Goal: Task Accomplishment & Management: Manage account settings

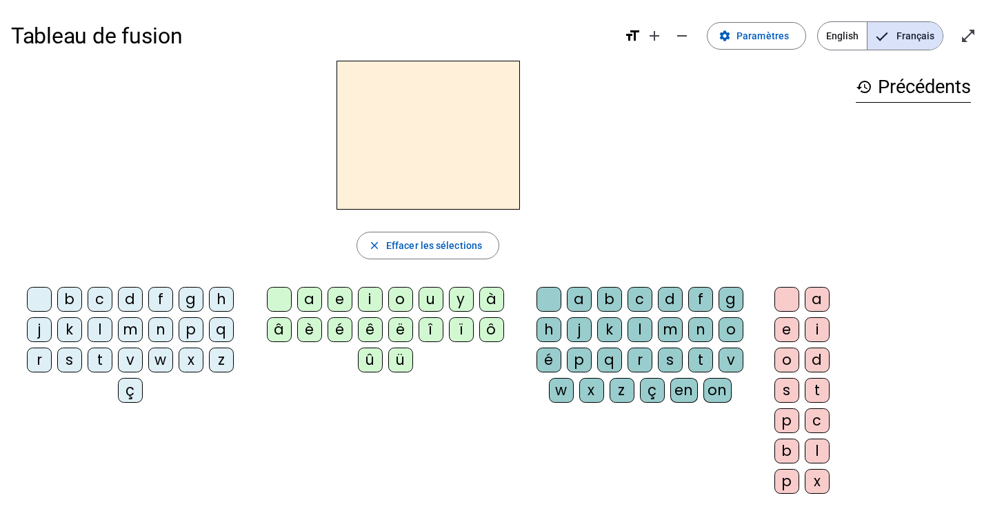
click at [837, 39] on span "English" at bounding box center [842, 36] width 49 height 28
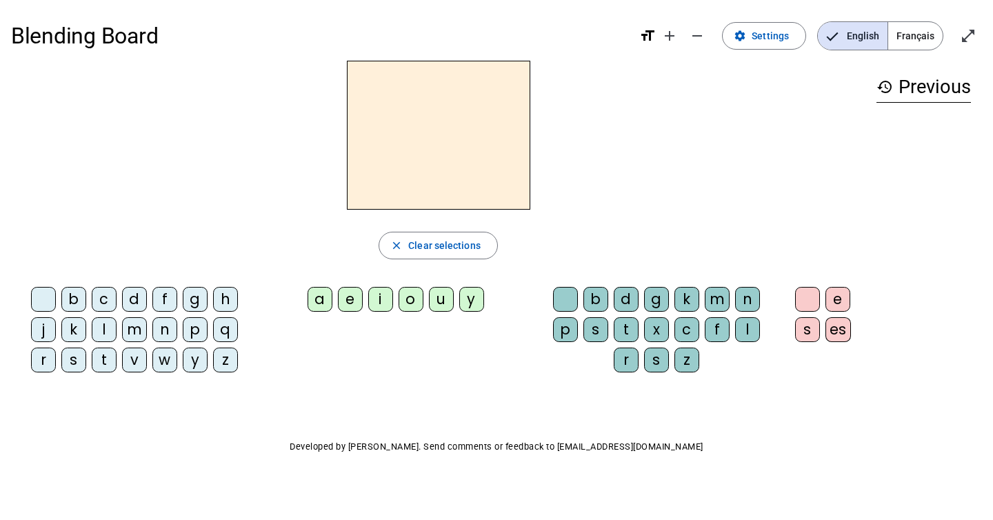
scroll to position [8, 0]
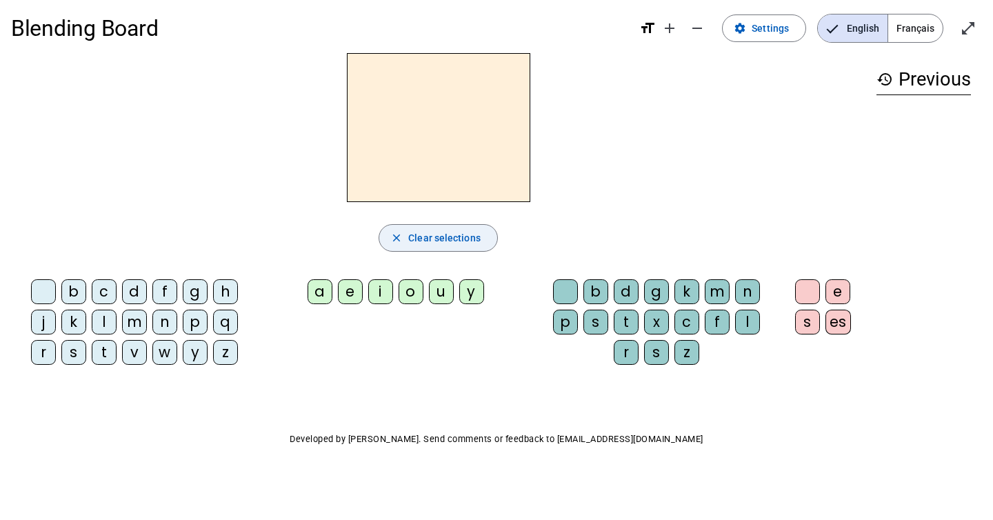
click at [399, 234] on mat-icon "close" at bounding box center [396, 238] width 12 height 12
click at [72, 352] on div "s" at bounding box center [73, 352] width 25 height 25
click at [436, 240] on span "Clear selections" at bounding box center [444, 238] width 72 height 17
click at [132, 320] on div "m" at bounding box center [134, 322] width 25 height 25
click at [316, 287] on div "a" at bounding box center [320, 291] width 25 height 25
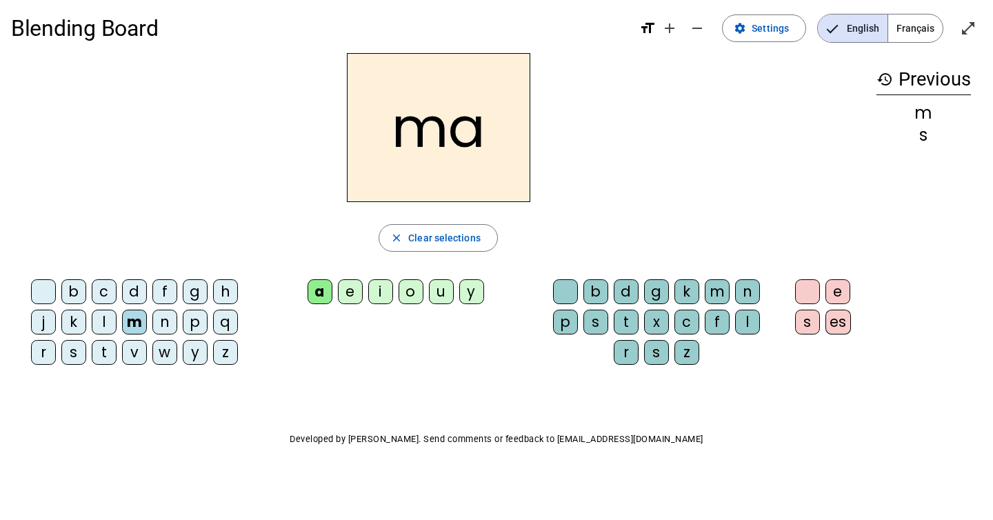
scroll to position [0, 0]
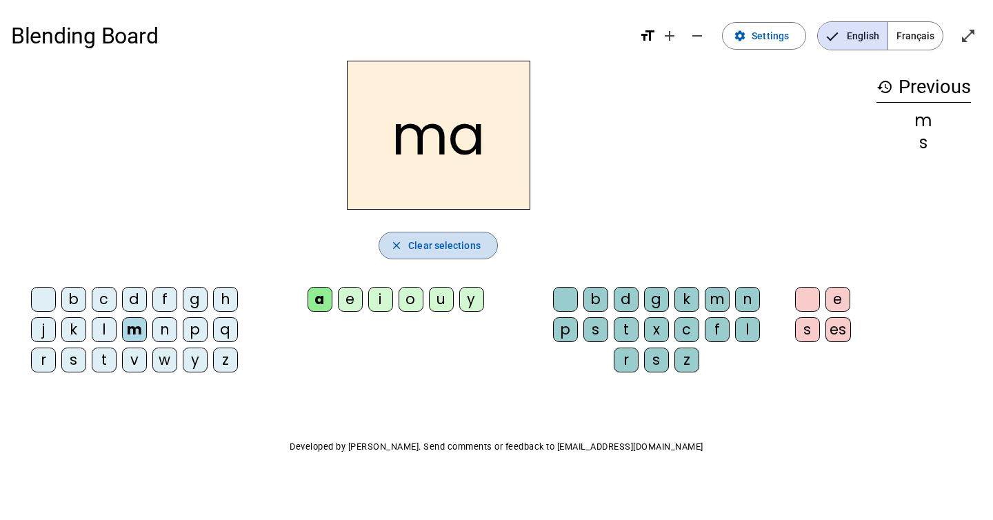
click at [429, 253] on span "Clear selections" at bounding box center [444, 245] width 72 height 17
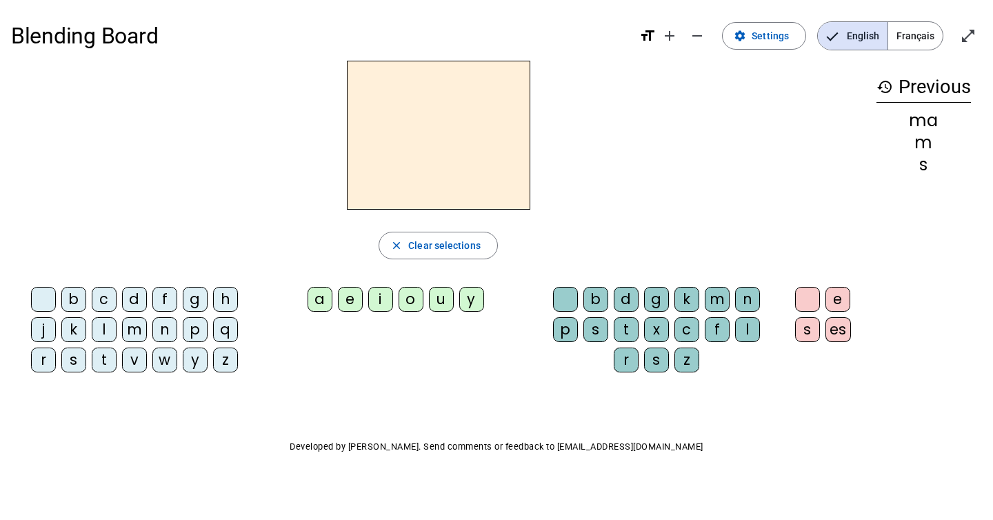
click at [649, 35] on mat-icon "format_size" at bounding box center [647, 36] width 17 height 17
click at [651, 35] on mat-icon "format_size" at bounding box center [647, 36] width 17 height 17
click at [672, 33] on mat-icon "add" at bounding box center [669, 36] width 17 height 17
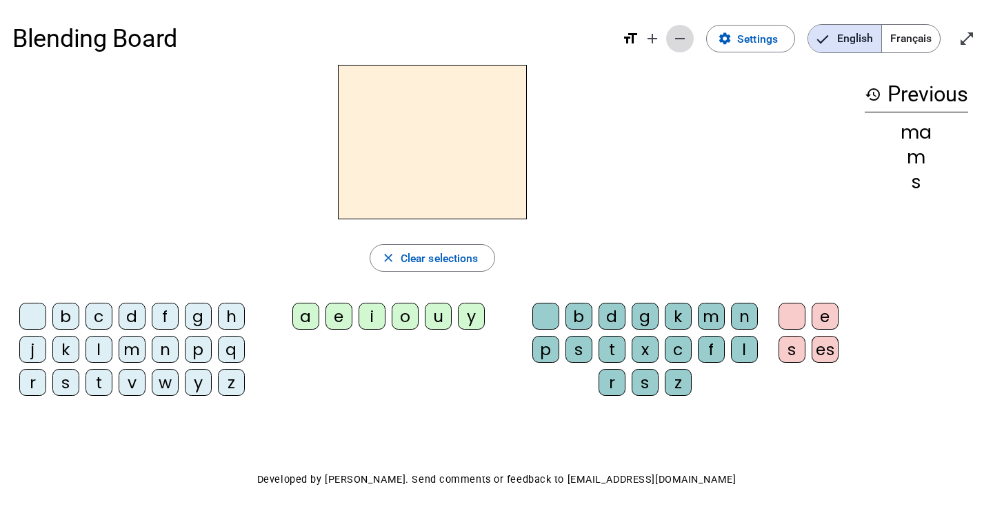
click at [685, 36] on mat-icon "remove" at bounding box center [680, 38] width 17 height 17
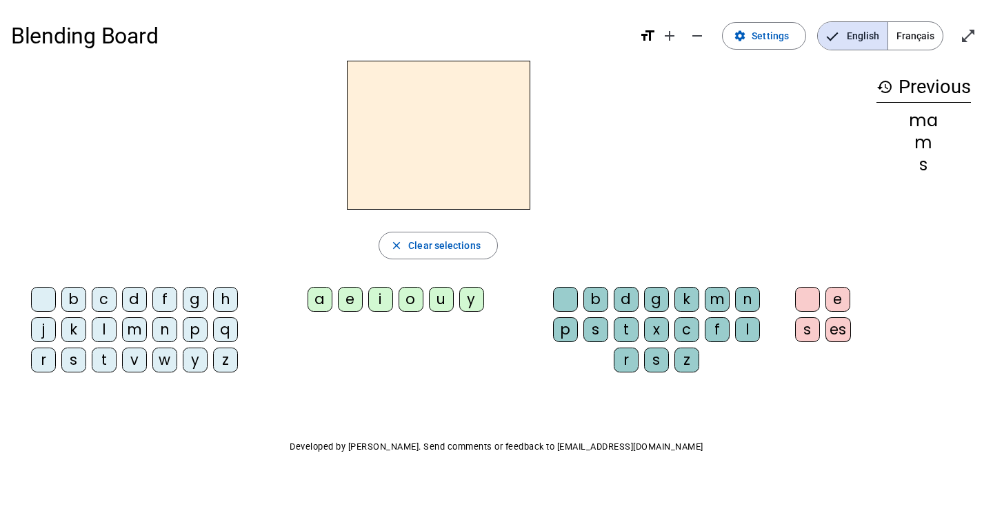
click at [919, 90] on h3 "history Previous" at bounding box center [924, 87] width 94 height 31
click at [926, 164] on div "s" at bounding box center [924, 165] width 94 height 17
click at [862, 45] on span "English" at bounding box center [853, 36] width 70 height 28
click at [915, 41] on span "Français" at bounding box center [915, 36] width 54 height 28
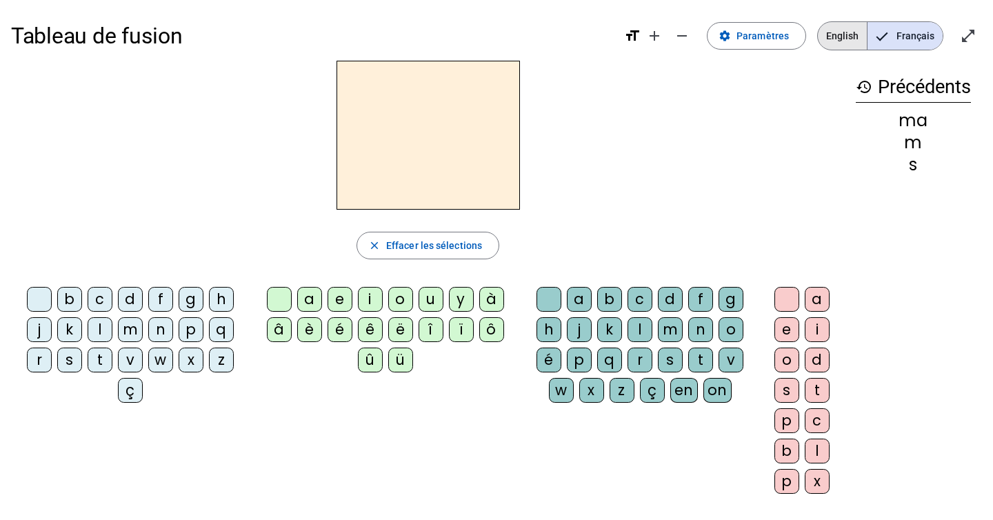
click at [844, 41] on span "English" at bounding box center [842, 36] width 49 height 28
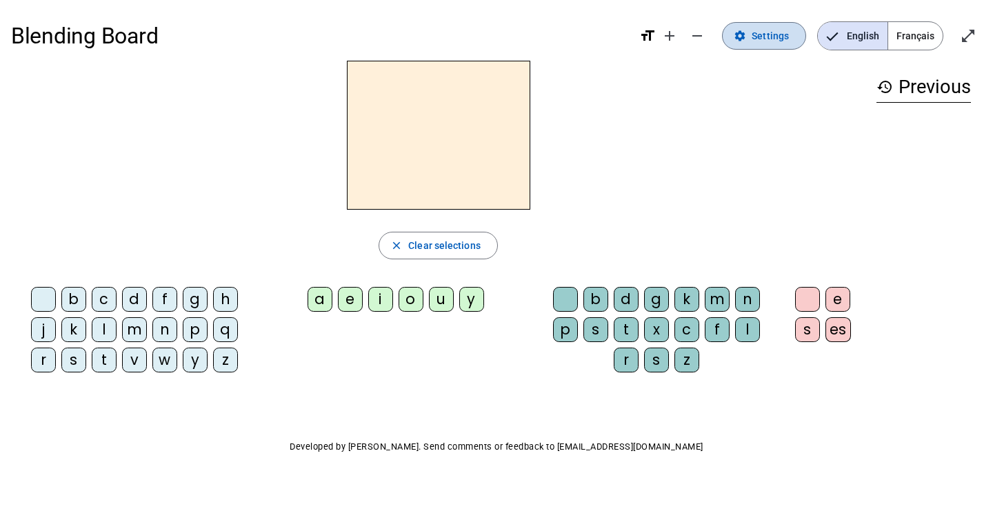
click at [756, 39] on span "Settings" at bounding box center [770, 36] width 37 height 17
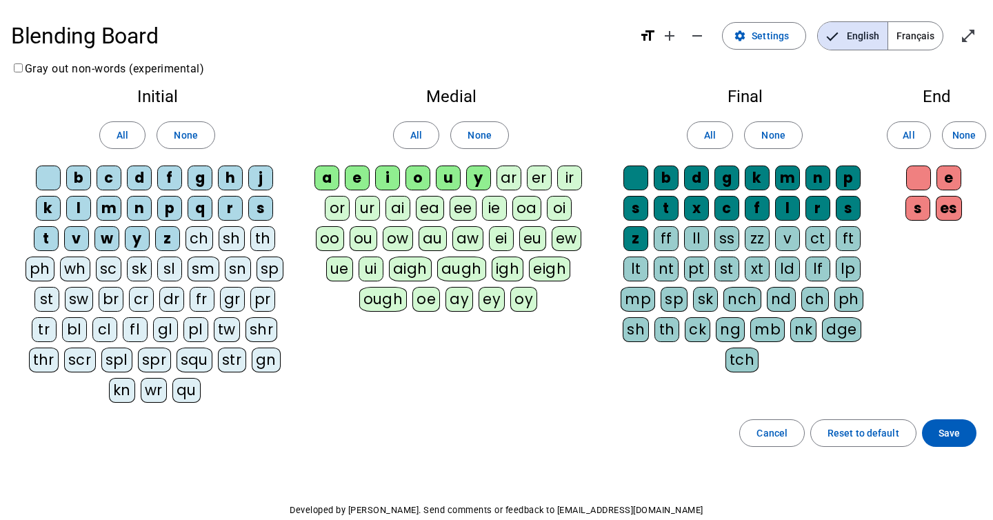
click at [164, 237] on div "z" at bounding box center [167, 238] width 25 height 25
click at [170, 139] on span at bounding box center [185, 135] width 57 height 33
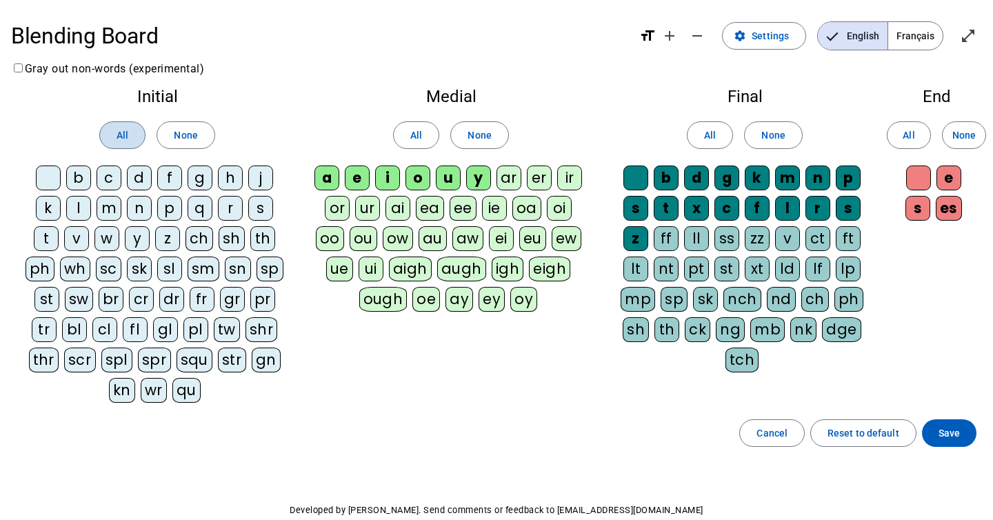
click at [122, 134] on span "All" at bounding box center [123, 135] width 12 height 17
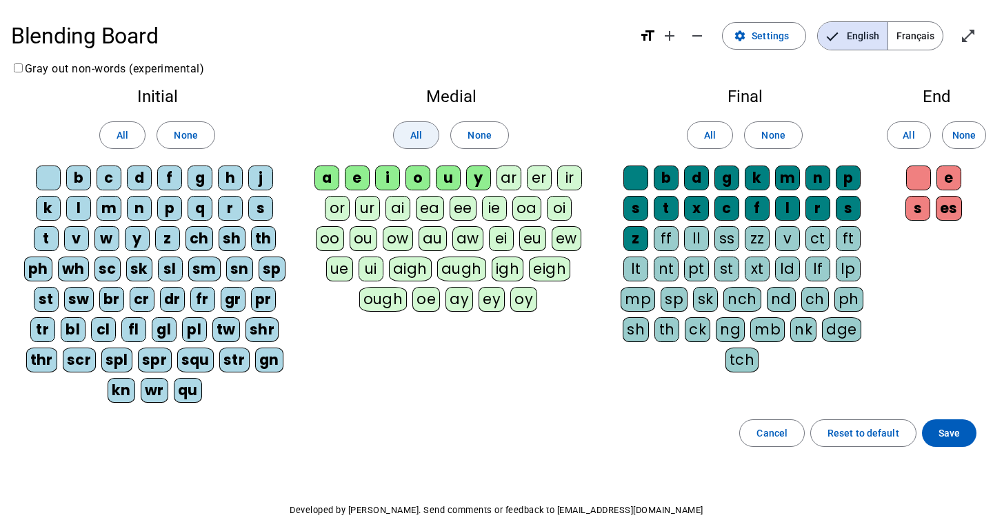
click at [395, 145] on span at bounding box center [416, 135] width 45 height 33
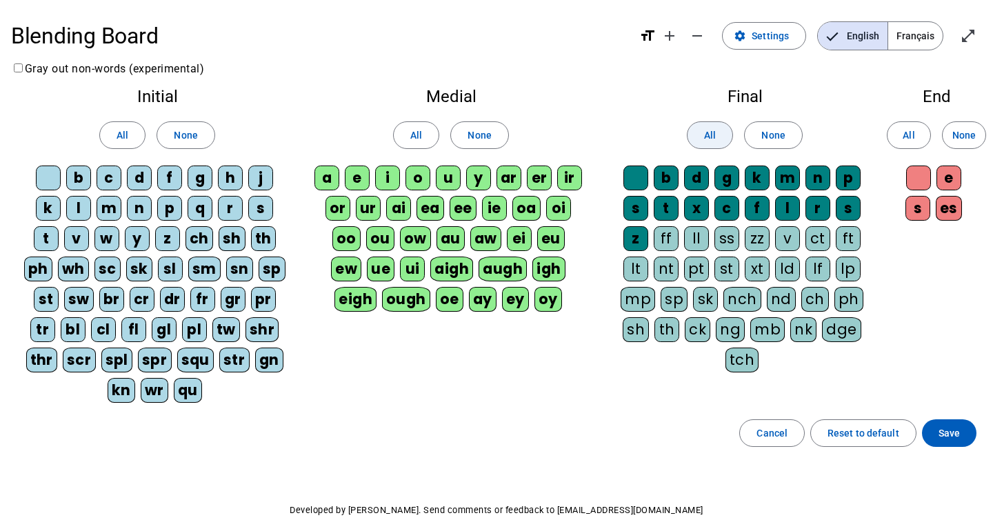
click at [710, 134] on span "All" at bounding box center [710, 135] width 12 height 17
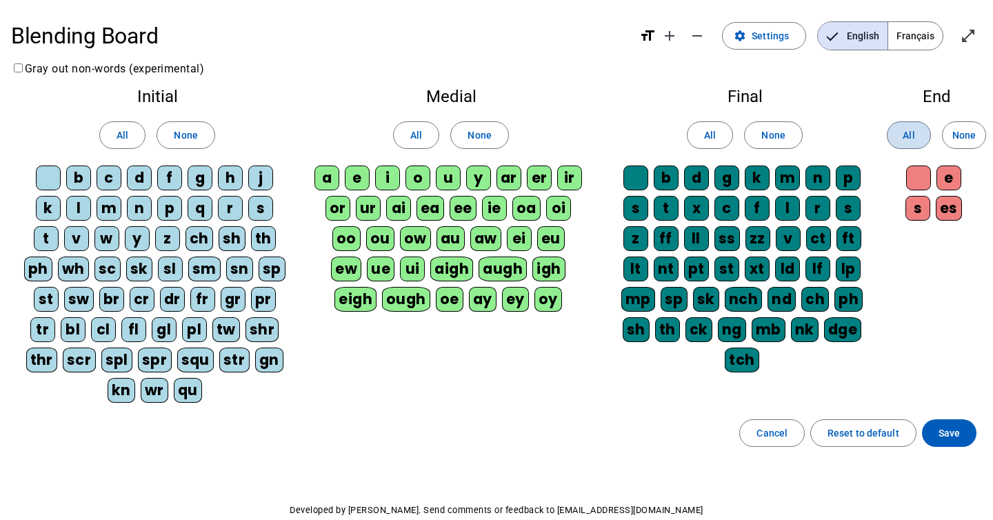
click at [911, 141] on span "All" at bounding box center [909, 135] width 12 height 17
click at [915, 32] on span "Français" at bounding box center [915, 36] width 54 height 28
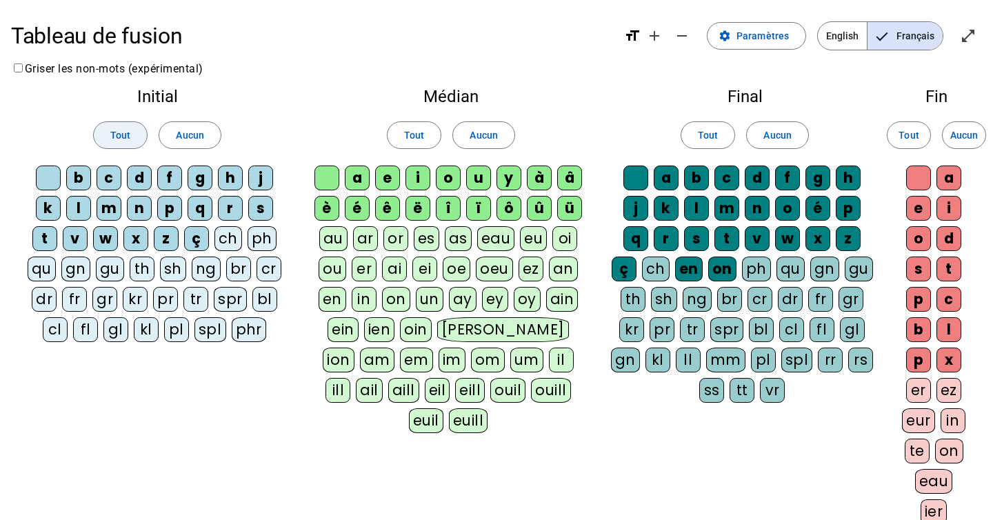
click at [116, 132] on span "Tout" at bounding box center [120, 135] width 20 height 17
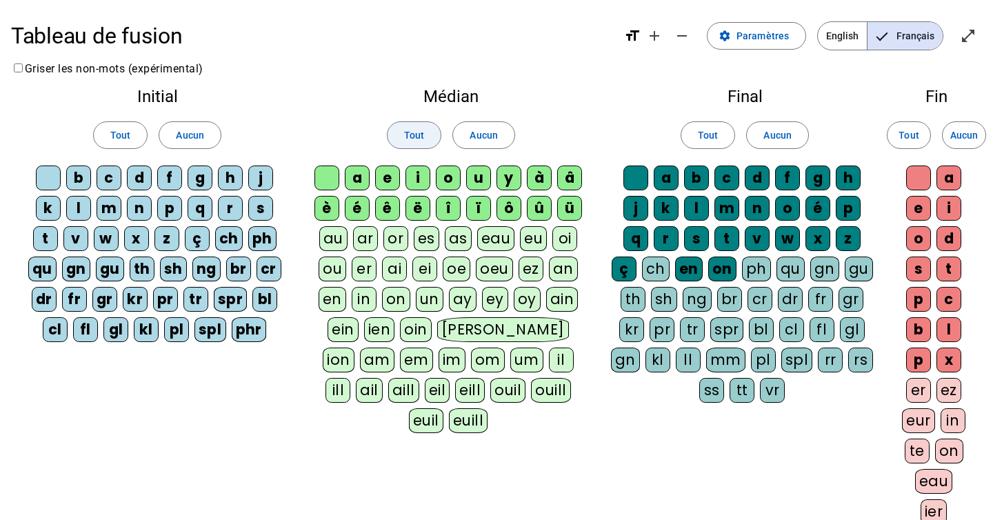
click at [422, 141] on span "Tout" at bounding box center [414, 135] width 20 height 17
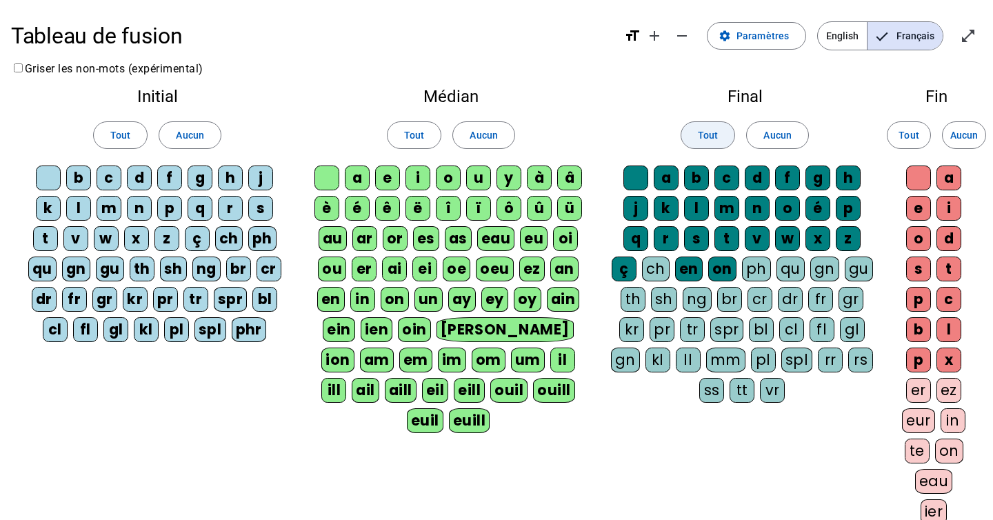
click at [707, 140] on span "Tout" at bounding box center [708, 135] width 20 height 17
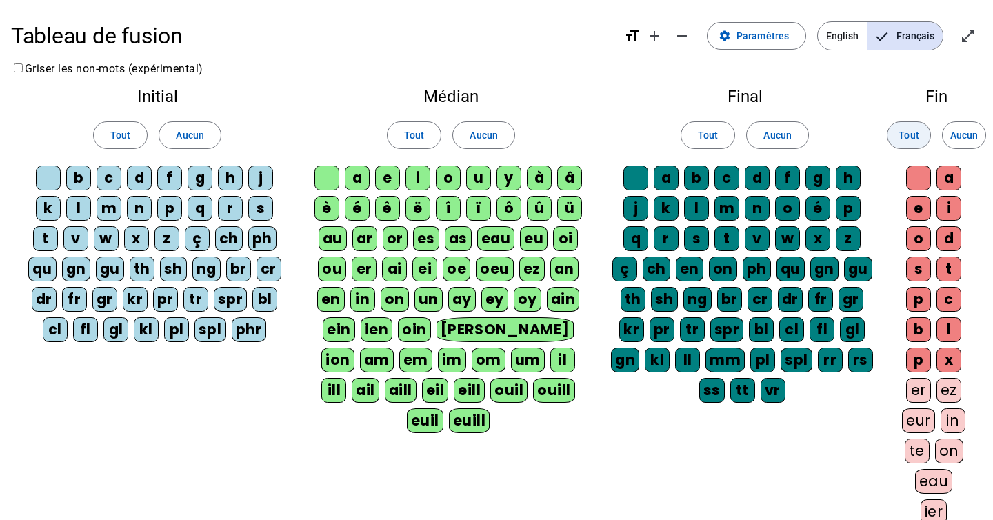
click at [901, 138] on span "Tout" at bounding box center [909, 135] width 20 height 17
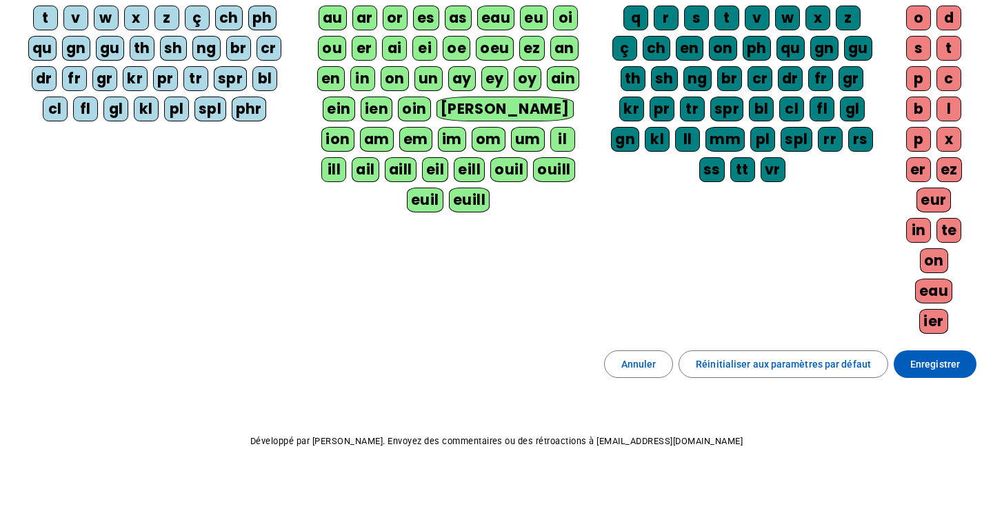
scroll to position [223, 0]
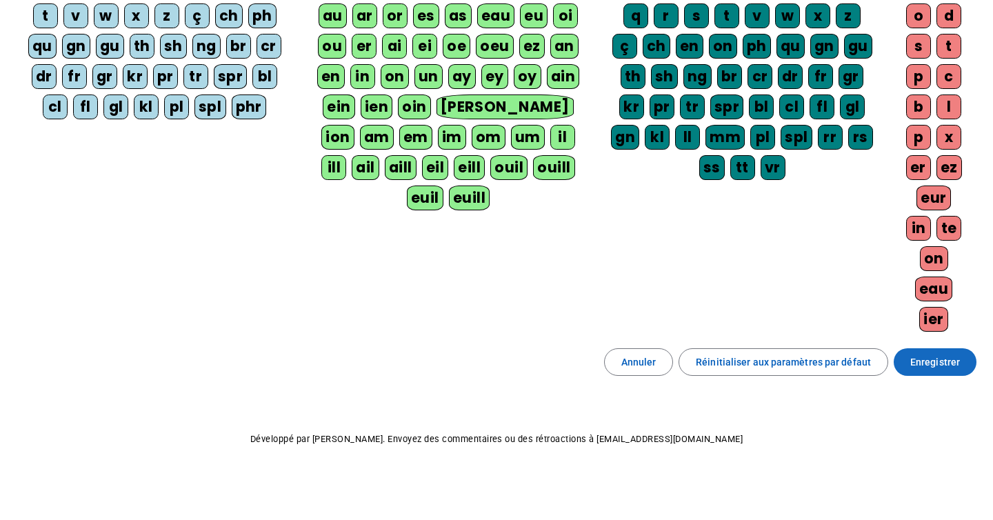
click at [947, 368] on span "Enregistrer" at bounding box center [935, 362] width 50 height 17
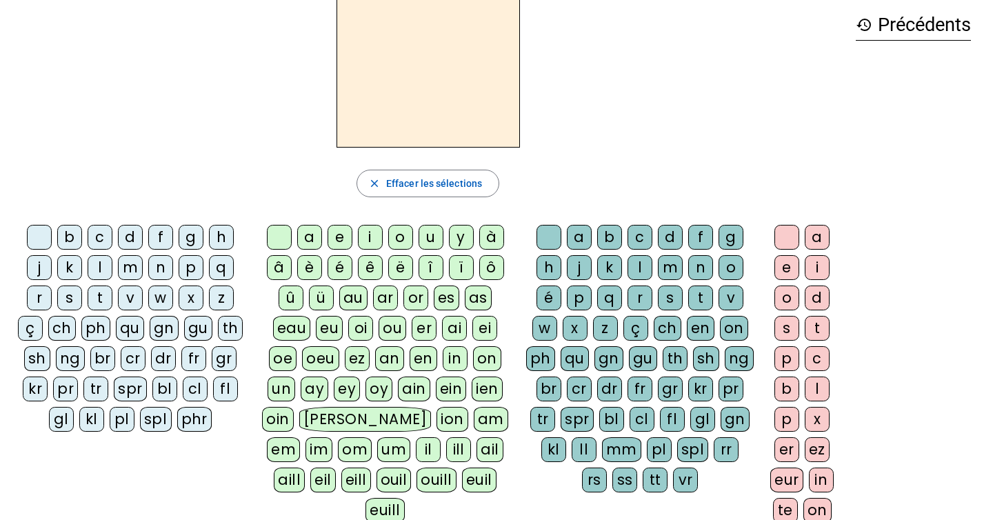
scroll to position [59, 0]
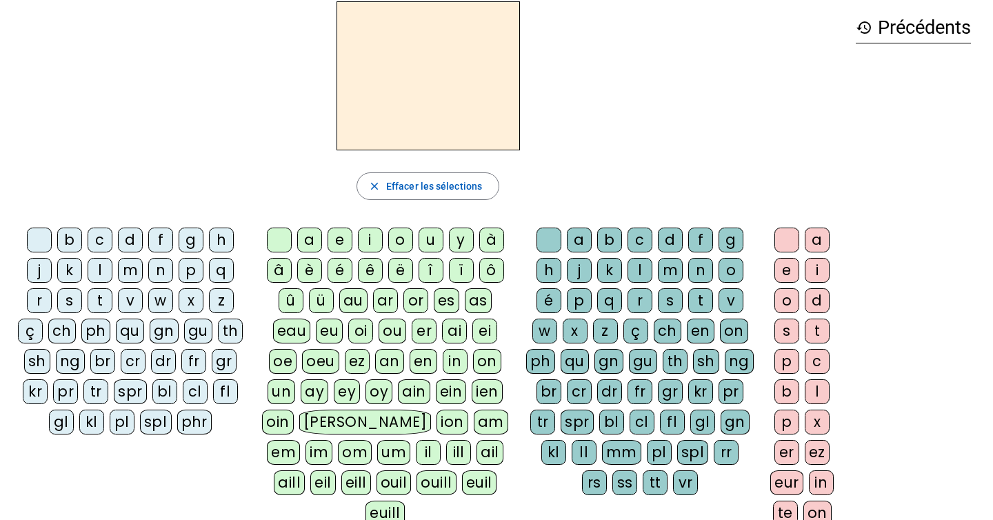
click at [61, 330] on div "ch" at bounding box center [62, 331] width 28 height 25
click at [343, 242] on div "e" at bounding box center [340, 240] width 25 height 25
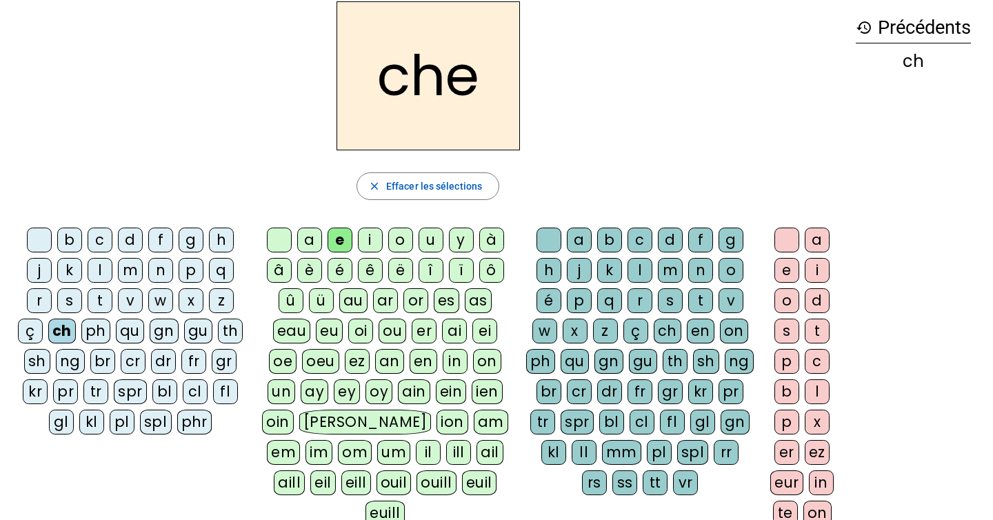
click at [336, 237] on div "e" at bounding box center [340, 240] width 25 height 25
click at [333, 231] on div "e" at bounding box center [340, 240] width 25 height 25
click at [377, 179] on span "button" at bounding box center [427, 186] width 141 height 33
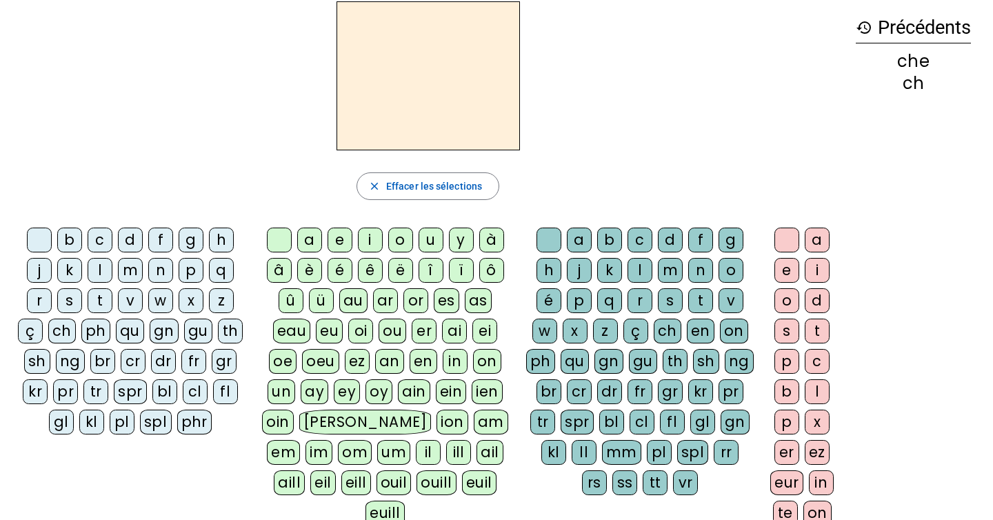
click at [64, 333] on div "ch" at bounding box center [62, 331] width 28 height 25
click at [300, 440] on div "em" at bounding box center [283, 452] width 33 height 25
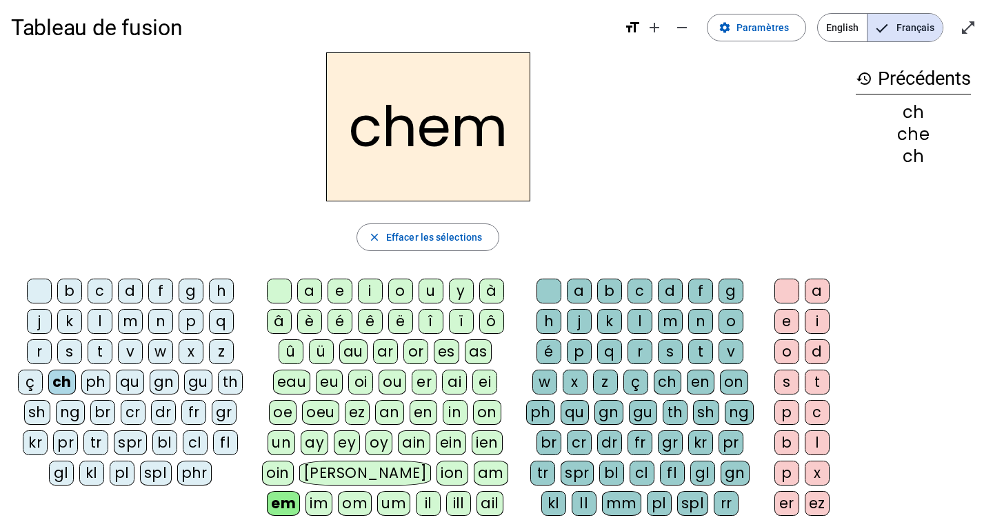
scroll to position [7, 0]
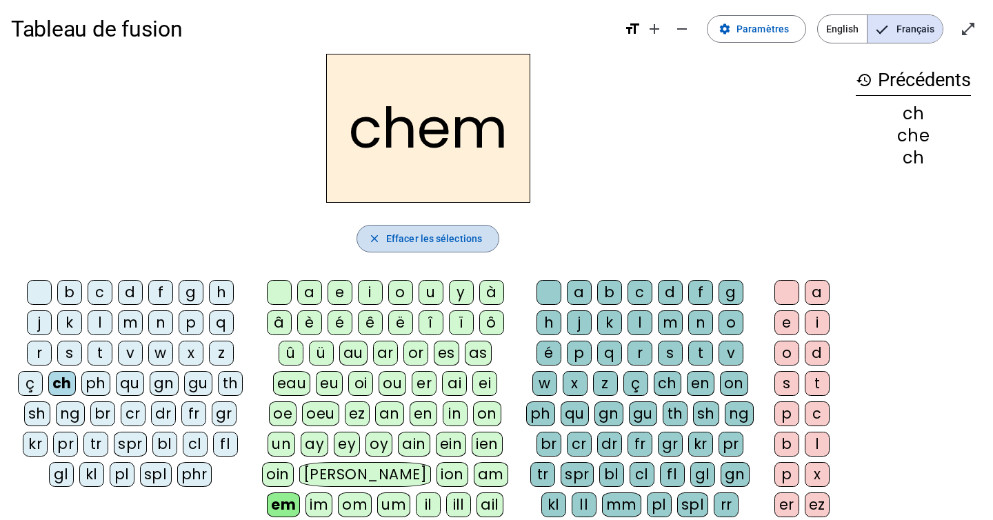
click at [464, 239] on span "Effacer les sélections" at bounding box center [434, 238] width 96 height 17
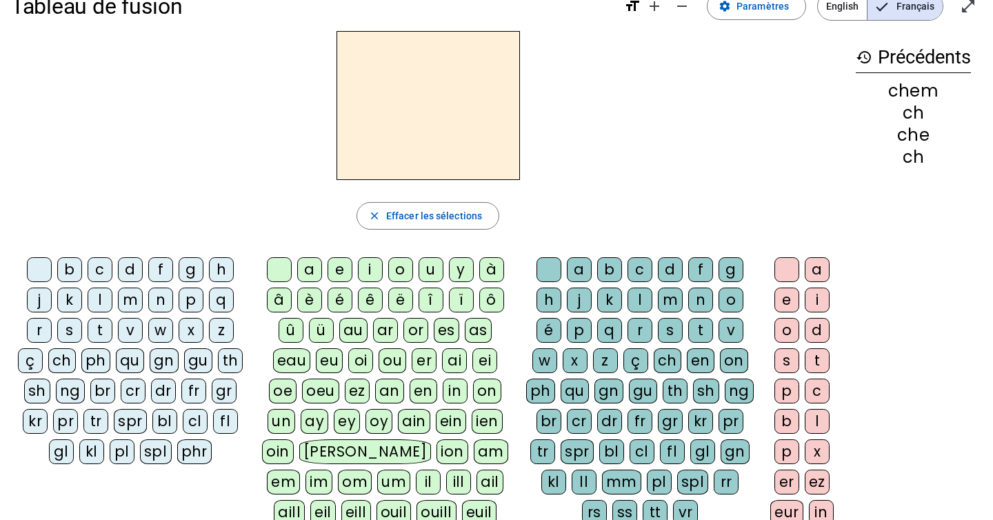
scroll to position [37, 0]
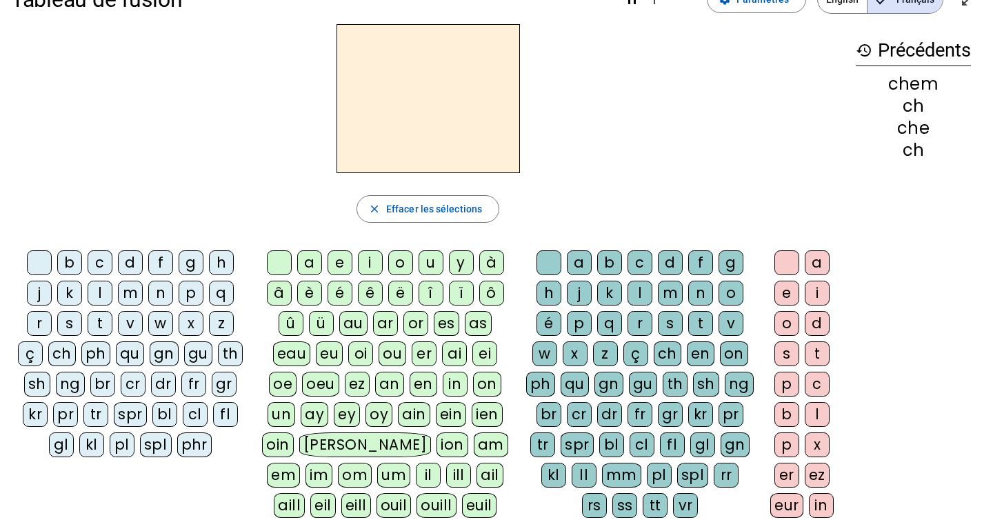
click at [39, 266] on div at bounding box center [39, 262] width 25 height 25
click at [37, 262] on div at bounding box center [39, 262] width 25 height 25
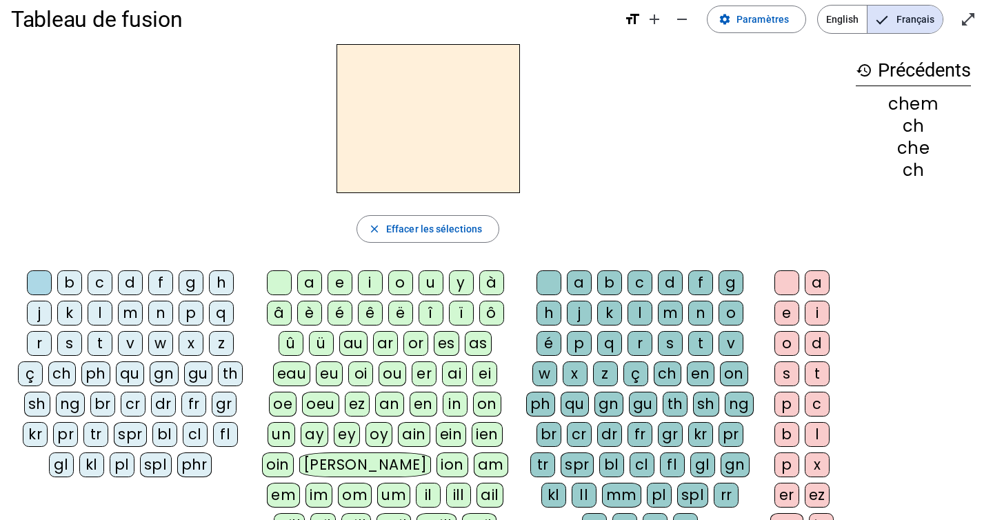
scroll to position [0, 0]
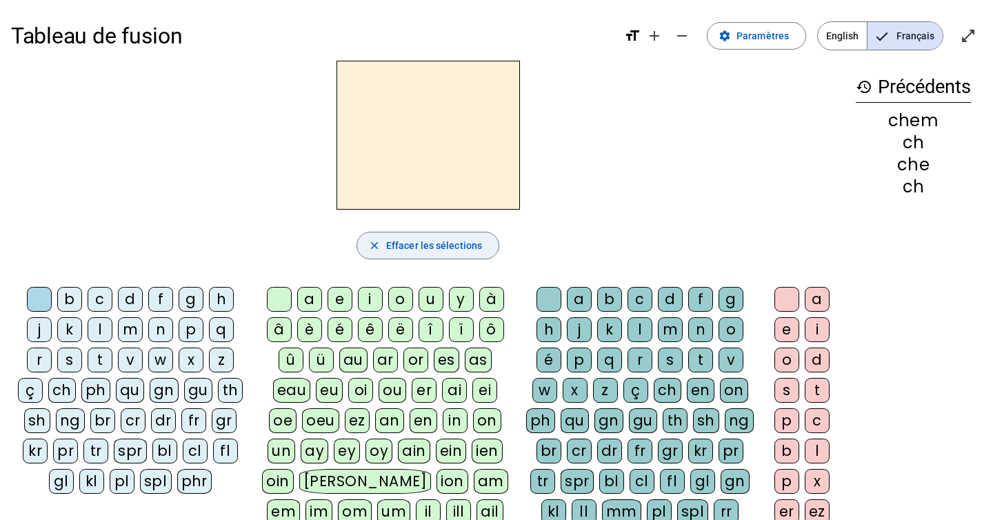
click at [441, 246] on span "Effacer les sélections" at bounding box center [434, 245] width 96 height 17
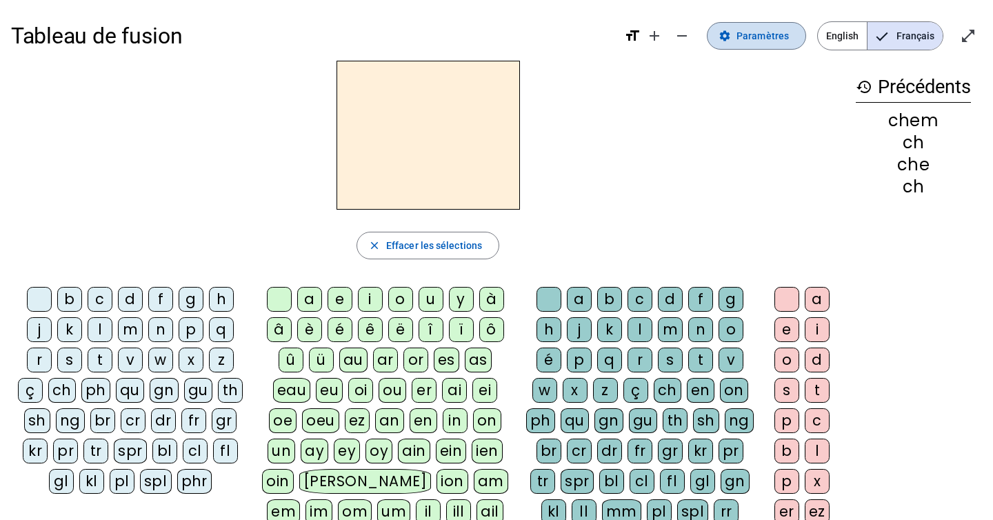
click at [745, 40] on span "Paramètres" at bounding box center [763, 36] width 52 height 17
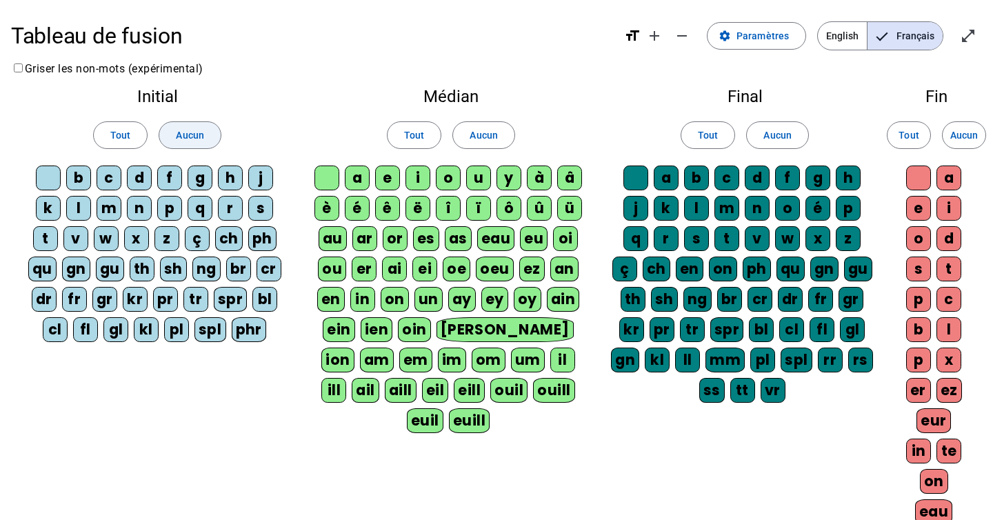
click at [190, 134] on span "Aucun" at bounding box center [190, 135] width 28 height 17
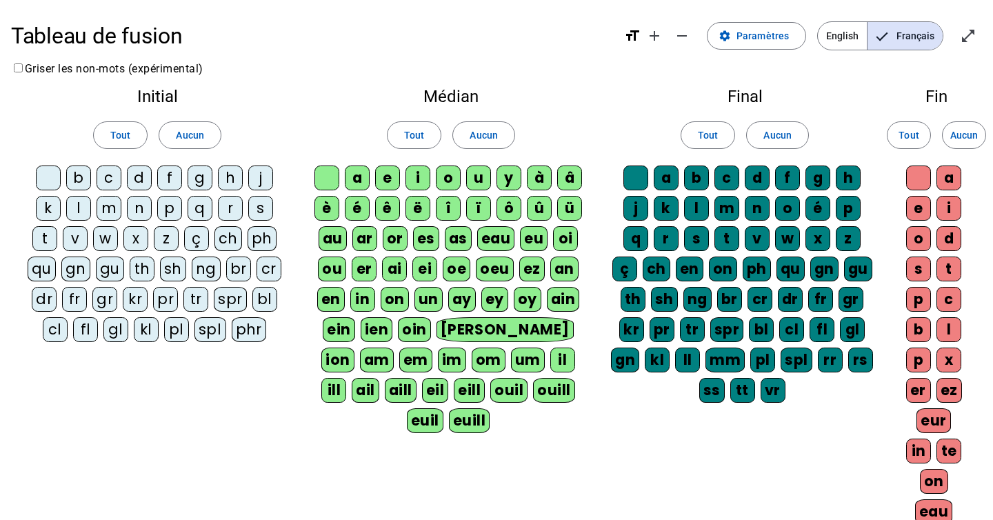
click at [52, 211] on div "k" at bounding box center [48, 208] width 25 height 25
click at [74, 211] on div "l" at bounding box center [78, 208] width 25 height 25
click at [168, 211] on div "p" at bounding box center [169, 208] width 25 height 25
click at [266, 210] on div "s" at bounding box center [260, 208] width 25 height 25
click at [45, 232] on div "t" at bounding box center [44, 238] width 25 height 25
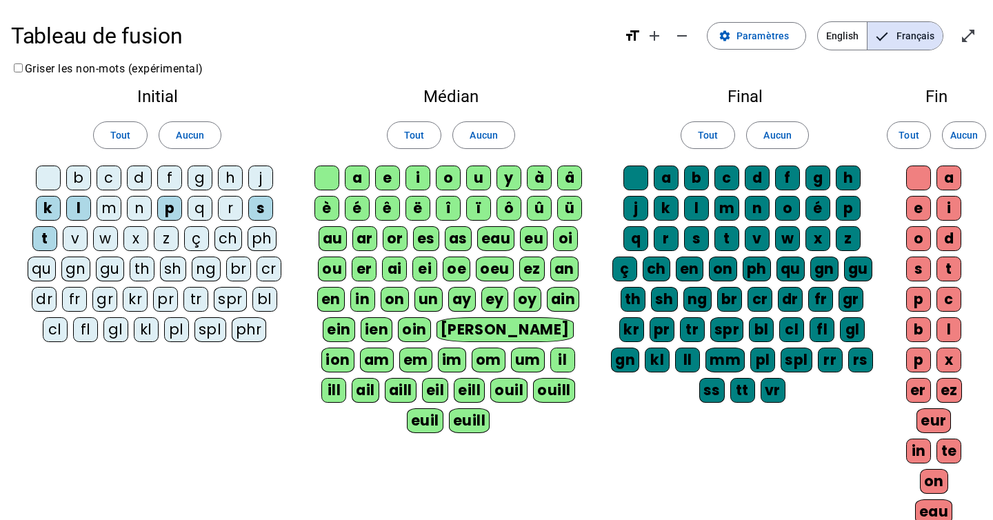
click at [106, 237] on div "w" at bounding box center [105, 238] width 25 height 25
click at [194, 299] on div "tr" at bounding box center [195, 299] width 25 height 25
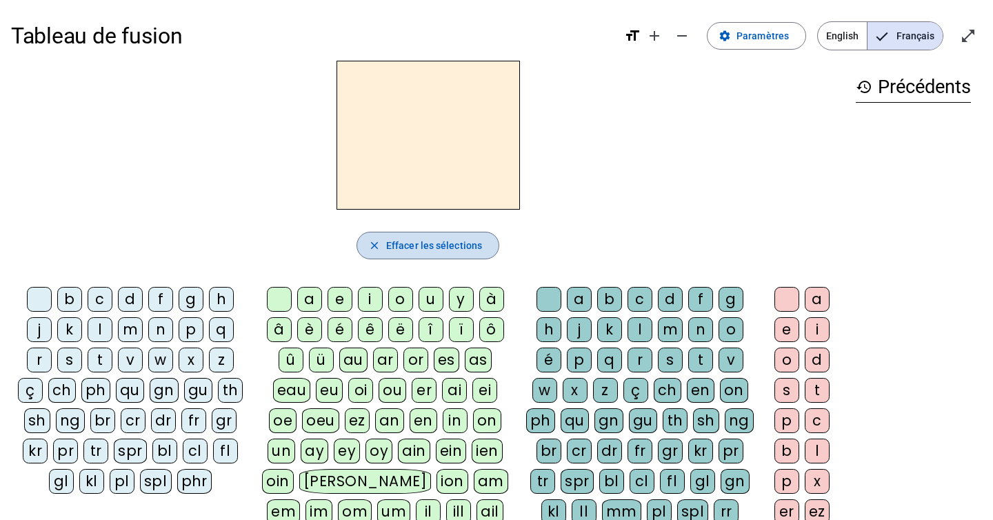
click at [379, 246] on mat-icon "close" at bounding box center [374, 245] width 12 height 12
click at [192, 332] on div "p" at bounding box center [191, 329] width 25 height 25
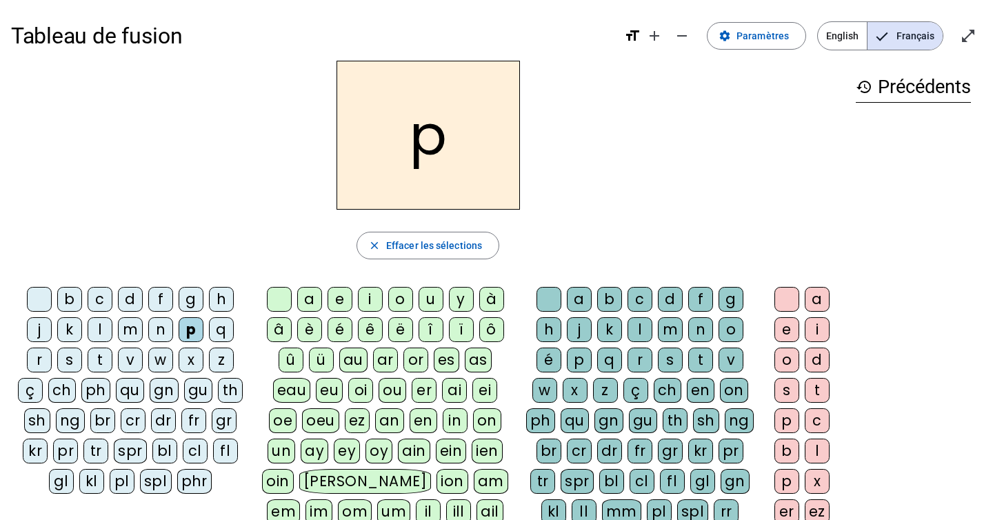
click at [130, 332] on div "m" at bounding box center [130, 329] width 25 height 25
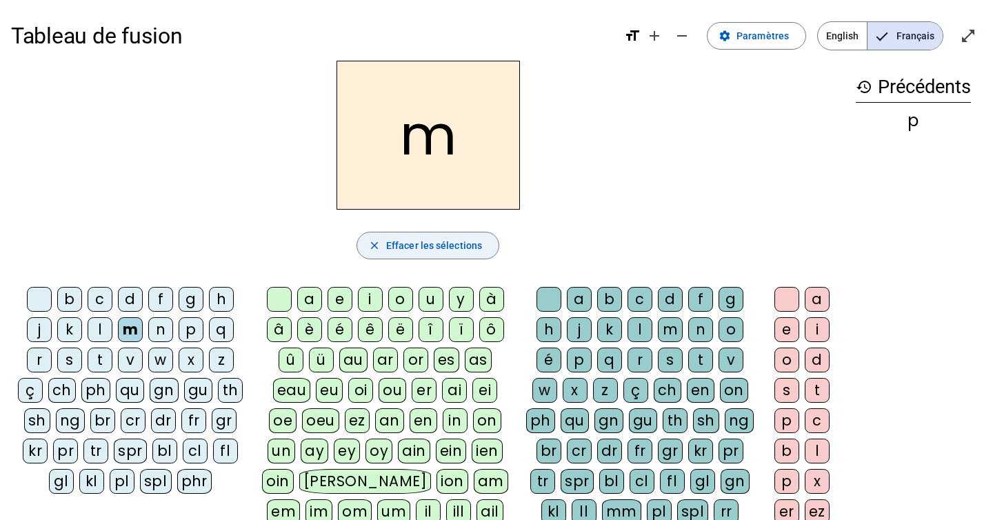
click at [444, 240] on span "Effacer les sélections" at bounding box center [434, 245] width 96 height 17
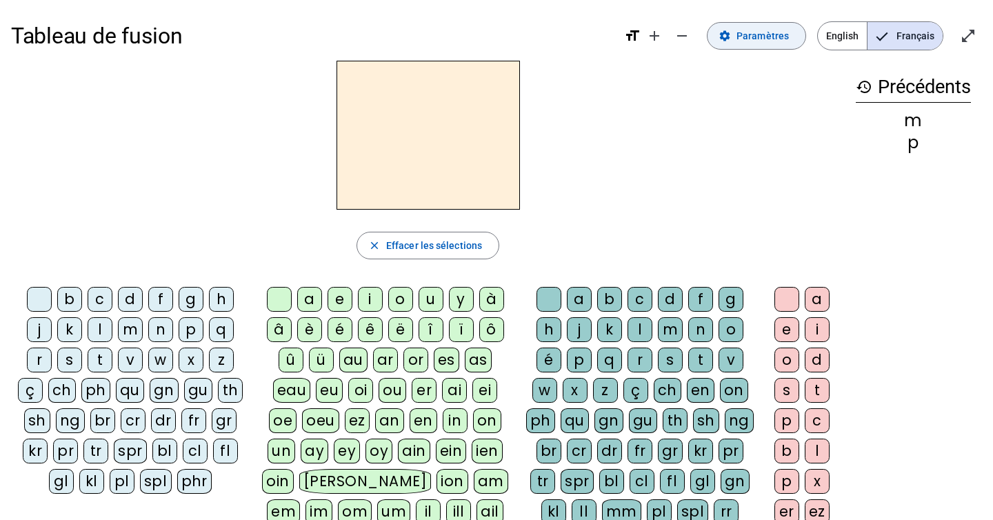
click at [758, 39] on span "Paramètres" at bounding box center [763, 36] width 52 height 17
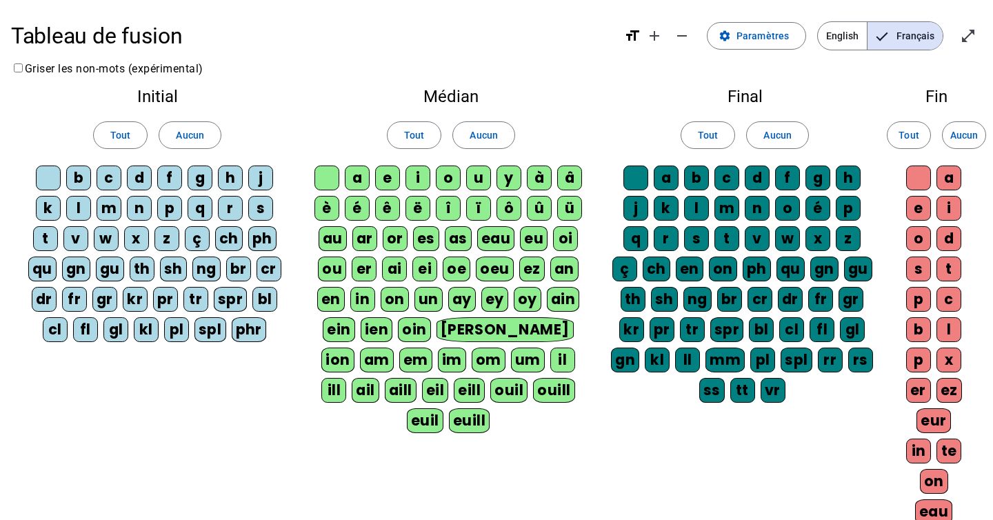
click at [170, 209] on div "p" at bounding box center [169, 208] width 25 height 25
click at [108, 207] on div "m" at bounding box center [109, 208] width 25 height 25
click at [140, 179] on div "d" at bounding box center [139, 178] width 25 height 25
click at [77, 181] on div "b" at bounding box center [78, 178] width 25 height 25
click at [268, 177] on div "j" at bounding box center [260, 178] width 25 height 25
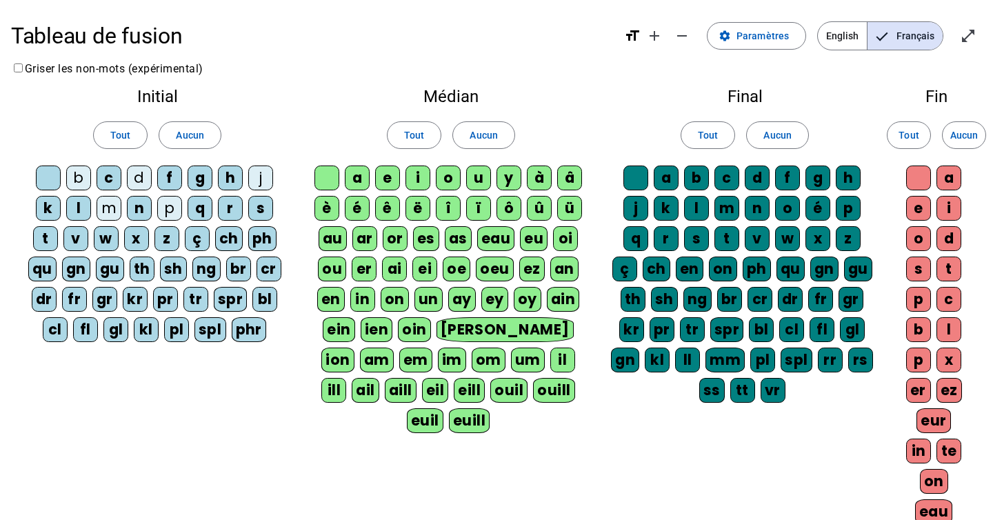
click at [48, 239] on div "t" at bounding box center [45, 238] width 25 height 25
click at [141, 204] on div "n" at bounding box center [139, 208] width 25 height 25
click at [480, 176] on div "u" at bounding box center [478, 178] width 25 height 25
click at [663, 234] on div "r" at bounding box center [666, 238] width 25 height 25
click at [357, 181] on div "a" at bounding box center [357, 178] width 25 height 25
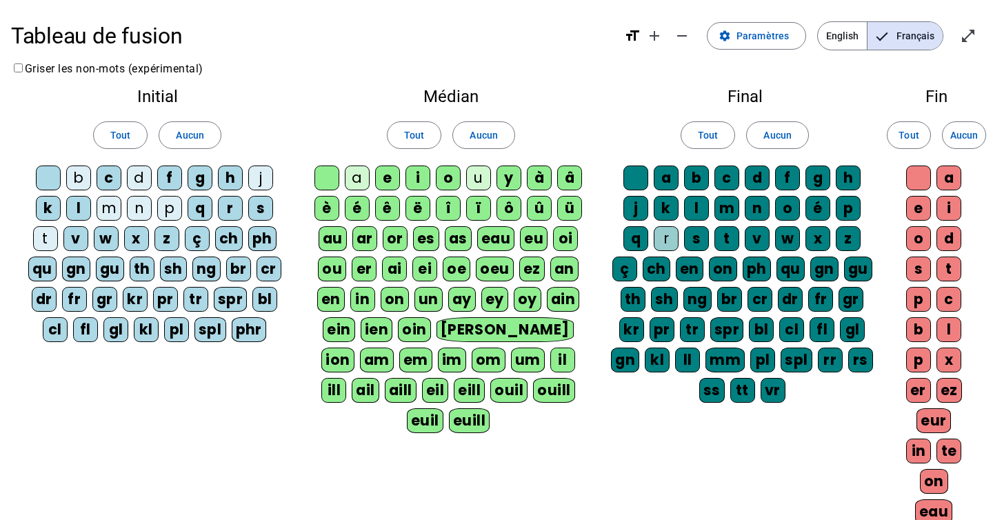
click at [390, 181] on div "e" at bounding box center [387, 178] width 25 height 25
click at [416, 178] on div "i" at bounding box center [418, 178] width 25 height 25
click at [550, 363] on div "il" at bounding box center [562, 360] width 25 height 25
click at [793, 207] on div "o" at bounding box center [787, 208] width 25 height 25
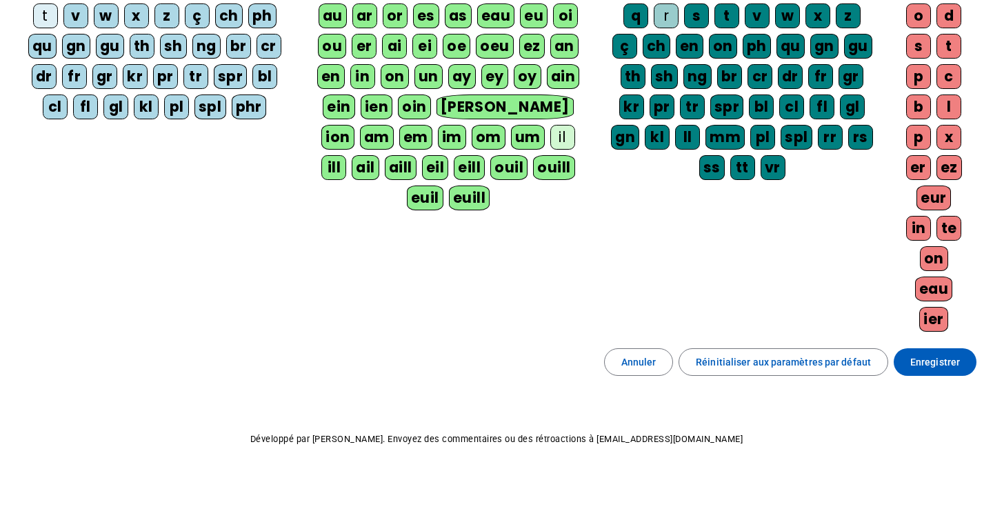
scroll to position [223, 0]
click at [923, 368] on span "Enregistrer" at bounding box center [935, 362] width 50 height 17
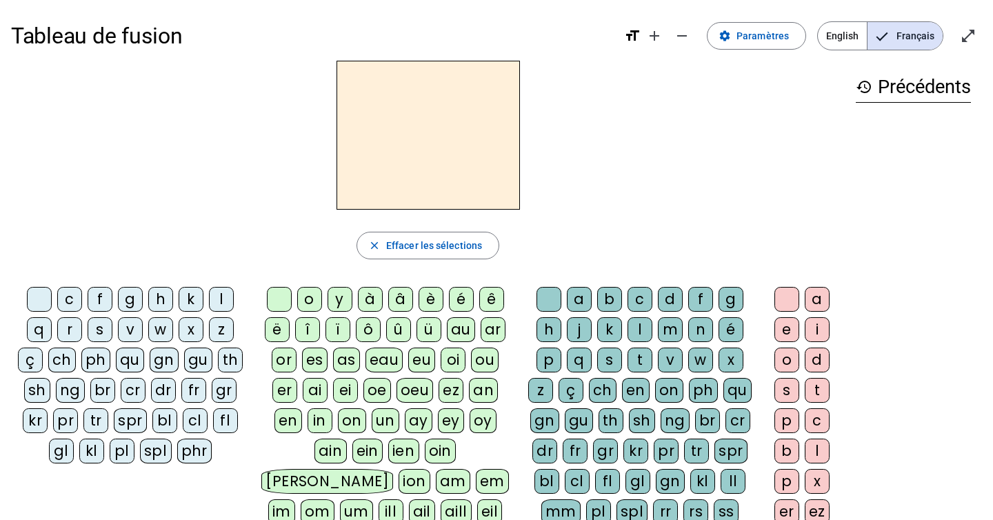
scroll to position [1, 0]
click at [757, 30] on span "Paramètres" at bounding box center [763, 35] width 52 height 17
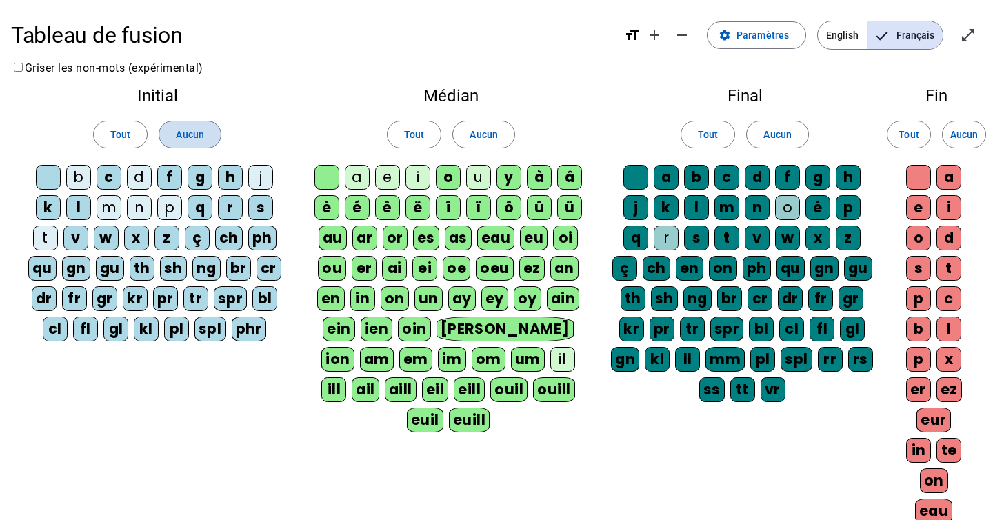
click at [197, 138] on span "Aucun" at bounding box center [190, 134] width 28 height 17
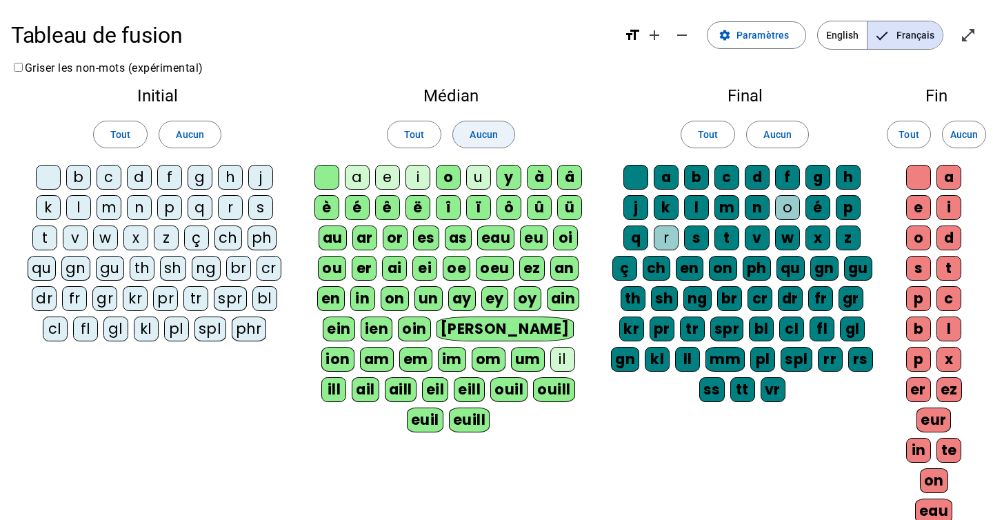
click at [498, 139] on span at bounding box center [483, 134] width 61 height 33
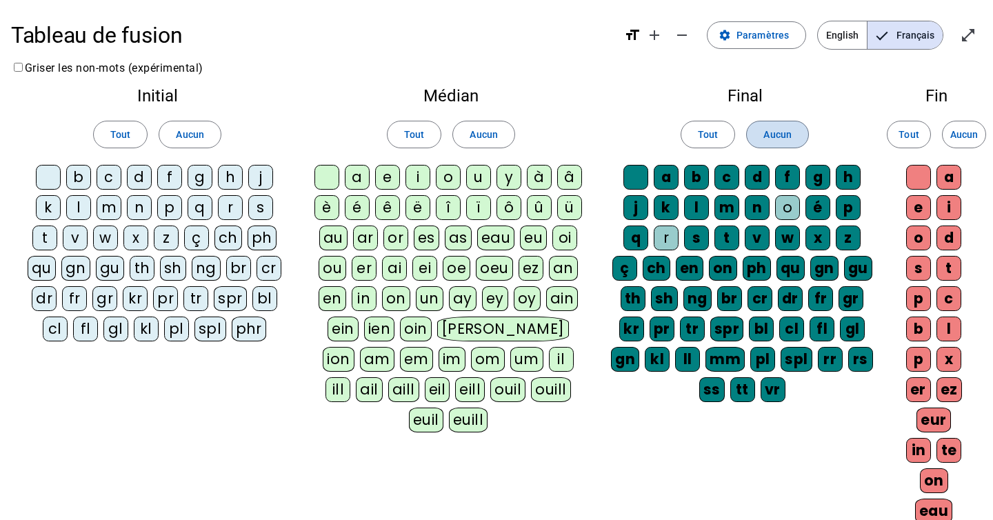
click at [783, 133] on span "Aucun" at bounding box center [777, 134] width 28 height 17
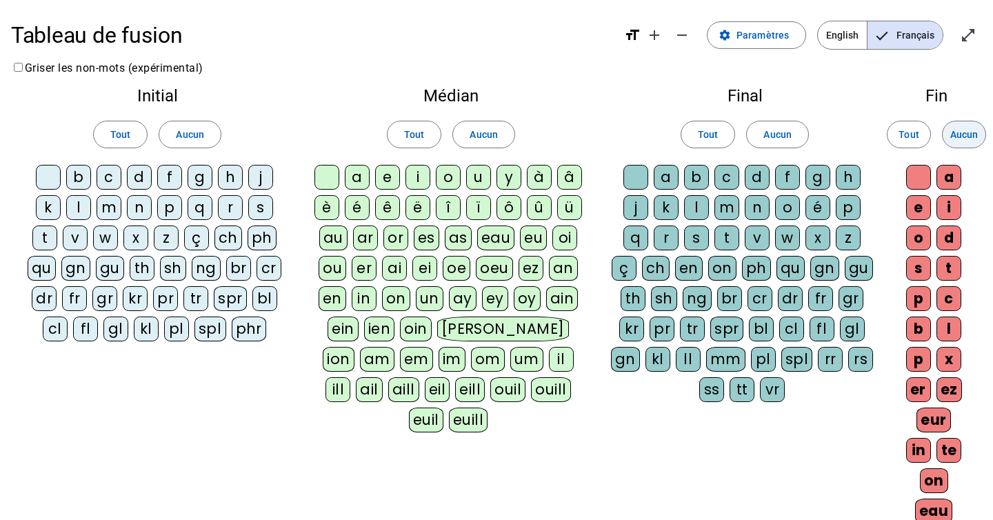
click at [965, 139] on span "Aucun" at bounding box center [964, 134] width 28 height 17
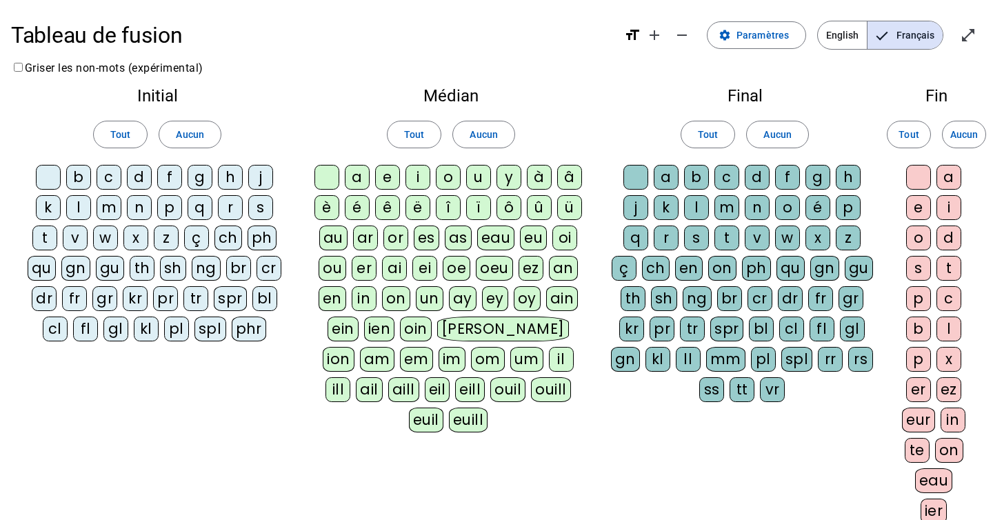
click at [176, 208] on div "p" at bounding box center [169, 207] width 25 height 25
click at [108, 213] on div "m" at bounding box center [109, 207] width 25 height 25
click at [140, 179] on div "d" at bounding box center [139, 177] width 25 height 25
click at [79, 179] on div "b" at bounding box center [78, 177] width 25 height 25
click at [79, 203] on div "l" at bounding box center [78, 207] width 25 height 25
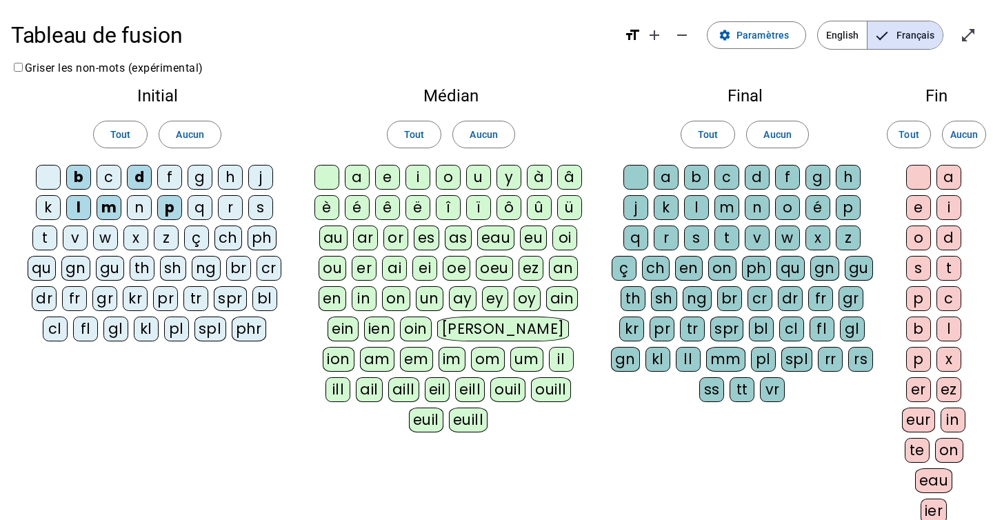
click at [259, 175] on div "j" at bounding box center [260, 177] width 25 height 25
click at [43, 240] on div "t" at bounding box center [44, 238] width 25 height 25
click at [143, 208] on div "n" at bounding box center [139, 207] width 25 height 25
click at [261, 210] on div "s" at bounding box center [260, 207] width 25 height 25
click at [423, 181] on div "i" at bounding box center [418, 177] width 25 height 25
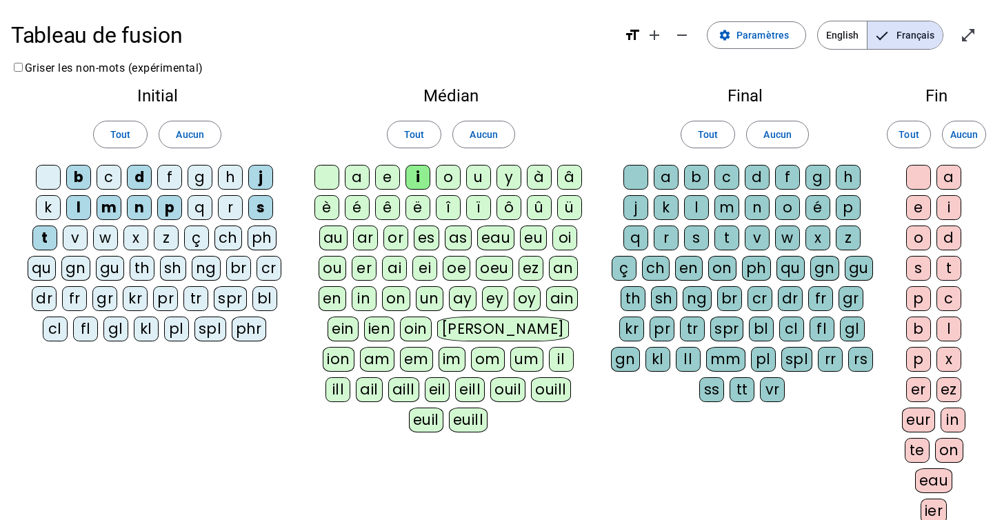
click at [477, 181] on div "u" at bounding box center [478, 177] width 25 height 25
click at [659, 239] on div "r" at bounding box center [666, 238] width 25 height 25
click at [363, 182] on div "a" at bounding box center [357, 177] width 25 height 25
click at [387, 182] on div "e" at bounding box center [387, 177] width 25 height 25
click at [549, 361] on div "il" at bounding box center [561, 359] width 25 height 25
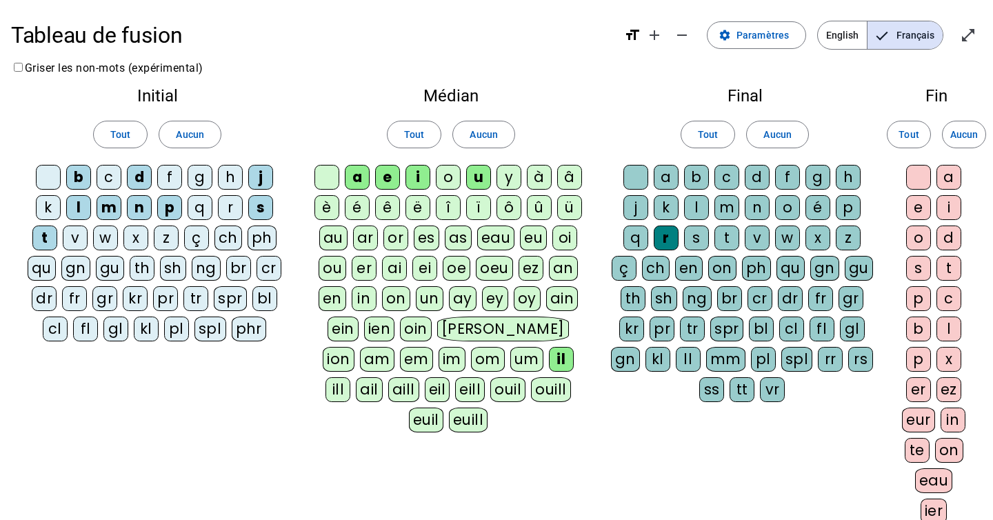
click at [790, 206] on div "o" at bounding box center [787, 207] width 25 height 25
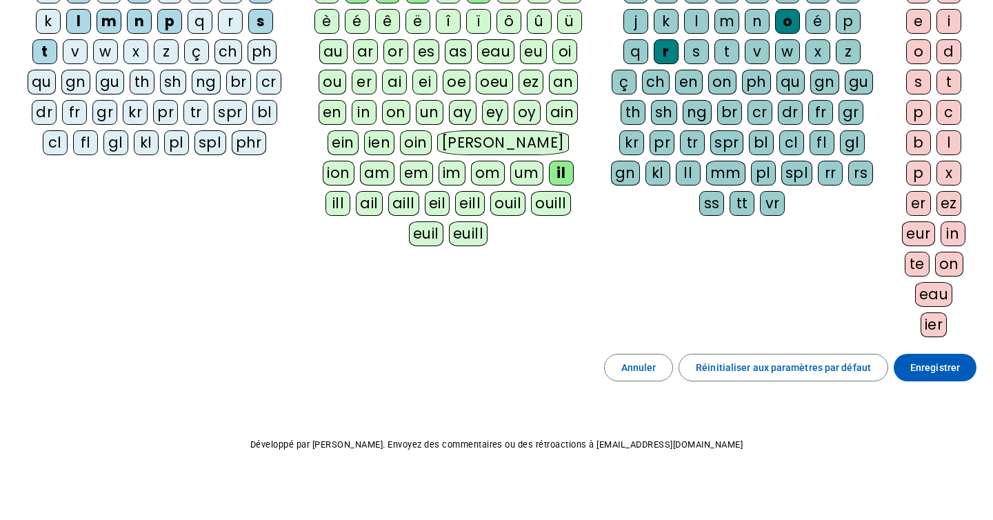
scroll to position [192, 0]
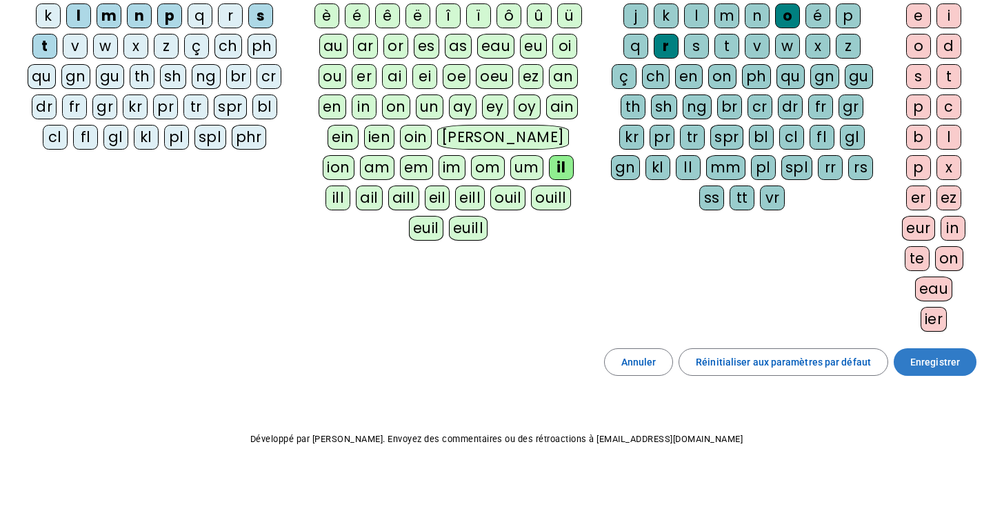
click at [919, 360] on span "Enregistrer" at bounding box center [935, 362] width 50 height 17
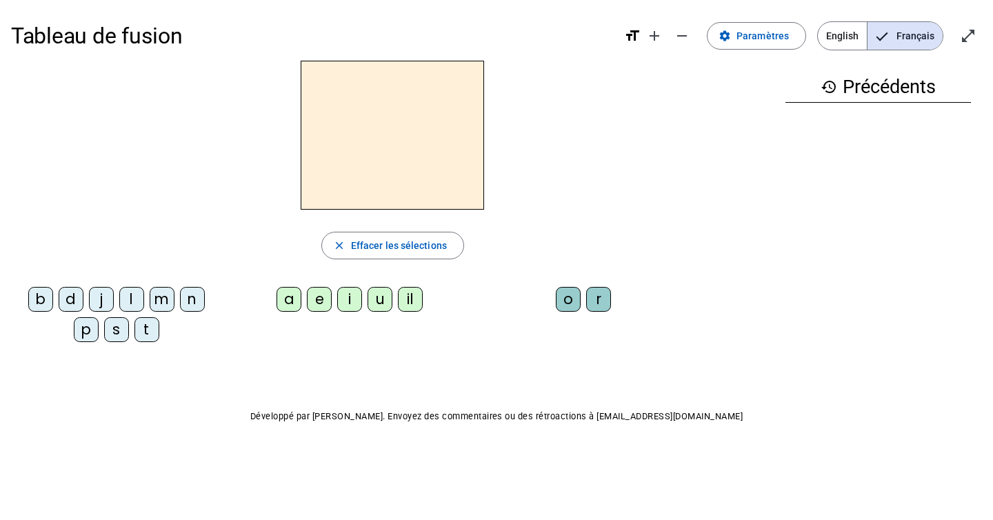
click at [88, 332] on div "p" at bounding box center [86, 329] width 25 height 25
click at [374, 299] on div "u" at bounding box center [380, 299] width 25 height 25
click at [602, 303] on div "r" at bounding box center [598, 299] width 25 height 25
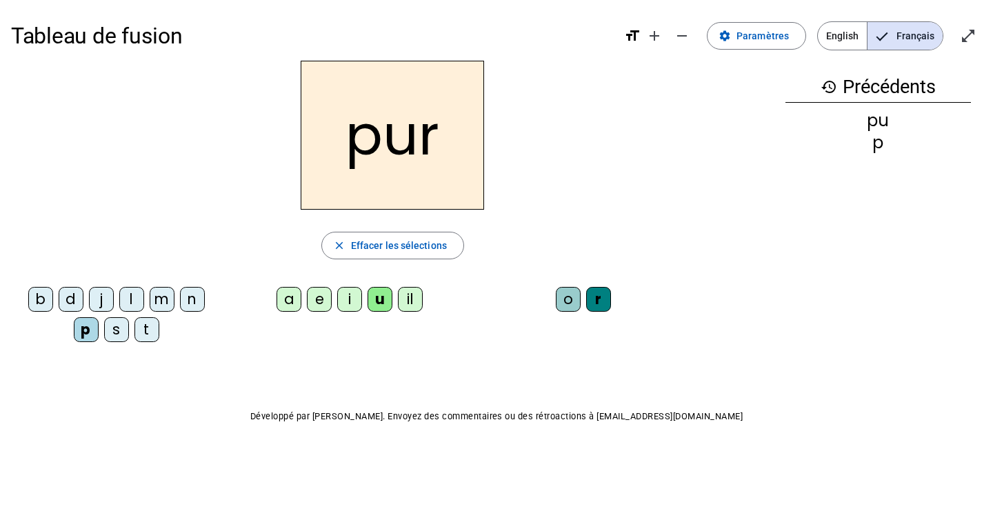
click at [166, 297] on div "m" at bounding box center [162, 299] width 25 height 25
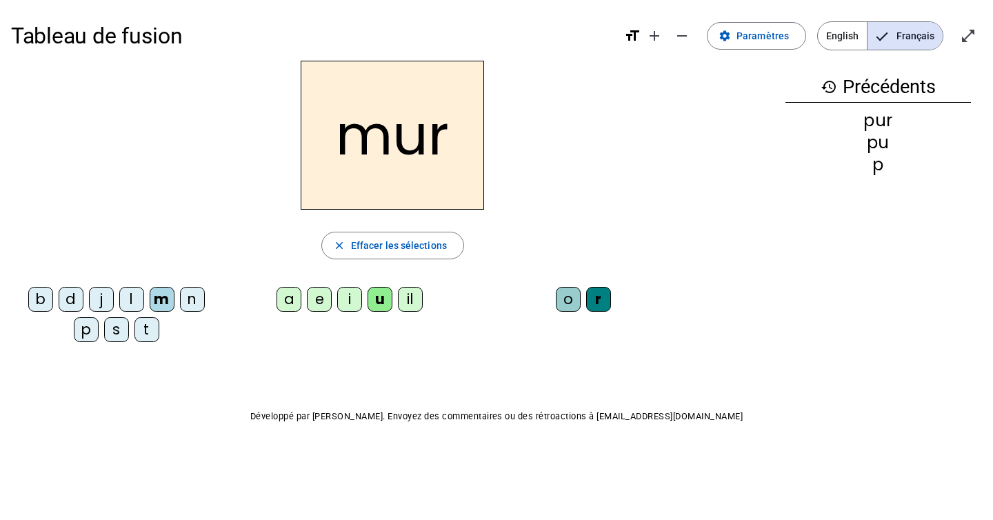
click at [69, 297] on div "d" at bounding box center [71, 299] width 25 height 25
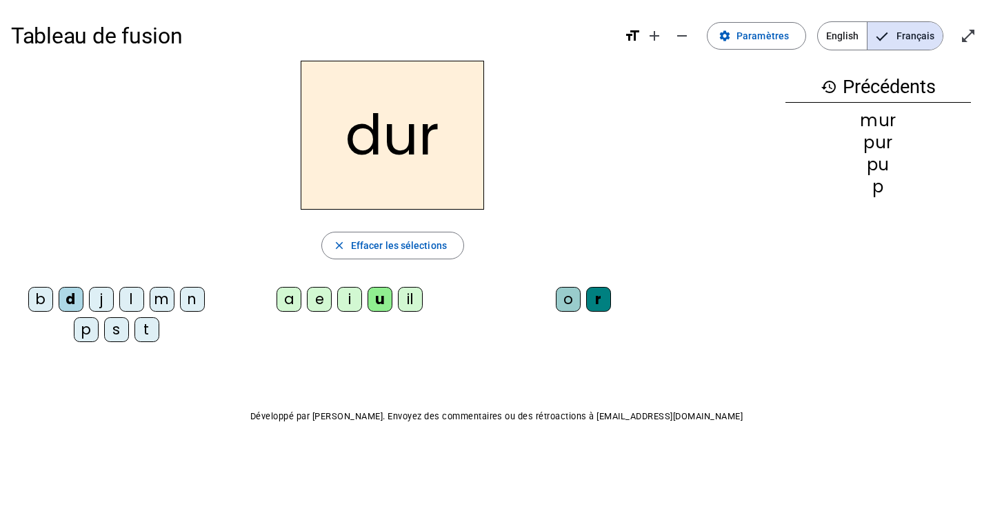
click at [599, 309] on div "r" at bounding box center [598, 299] width 25 height 25
click at [603, 299] on div "r" at bounding box center [598, 299] width 25 height 25
click at [595, 300] on div "r" at bounding box center [598, 299] width 25 height 25
click at [591, 300] on div "r" at bounding box center [598, 299] width 25 height 25
click at [416, 240] on span "Effacer les sélections" at bounding box center [399, 245] width 96 height 17
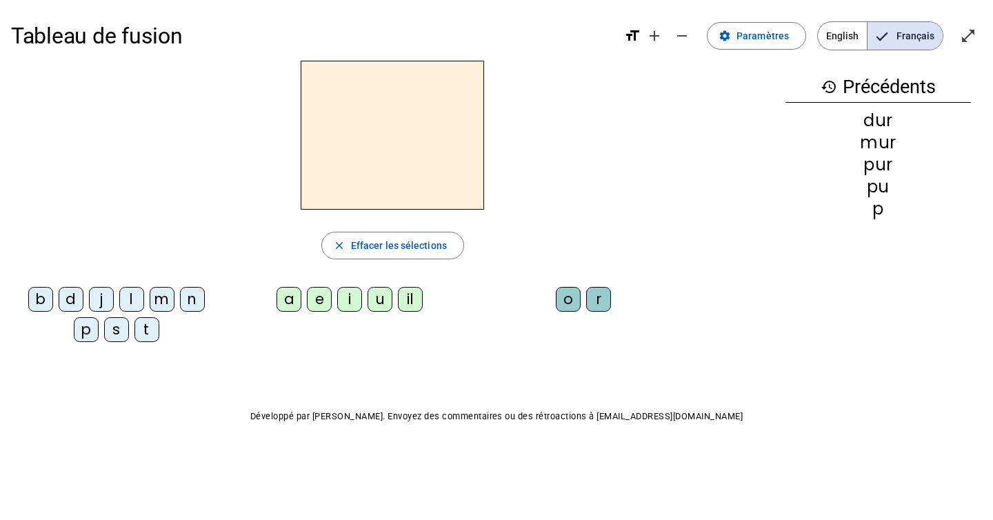
click at [70, 300] on div "d" at bounding box center [71, 299] width 25 height 25
click at [375, 304] on div "u" at bounding box center [380, 299] width 25 height 25
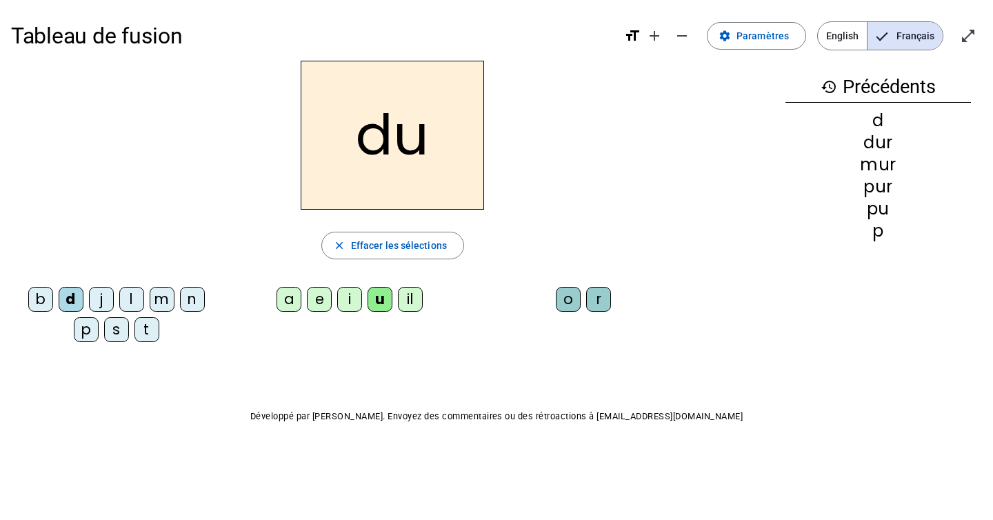
click at [41, 301] on div "b" at bounding box center [40, 299] width 25 height 25
click at [134, 296] on div "l" at bounding box center [131, 299] width 25 height 25
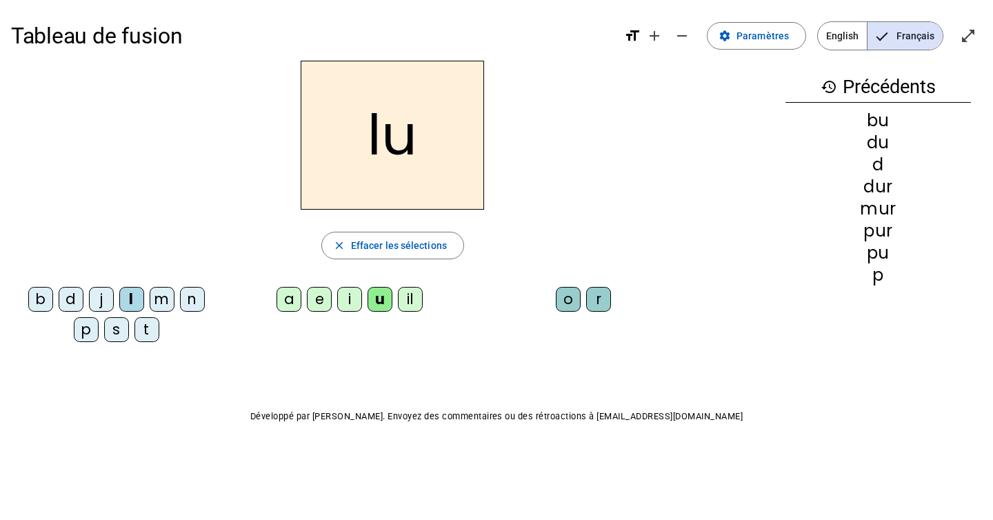
click at [290, 298] on div "a" at bounding box center [289, 299] width 25 height 25
click at [158, 301] on div "m" at bounding box center [162, 299] width 25 height 25
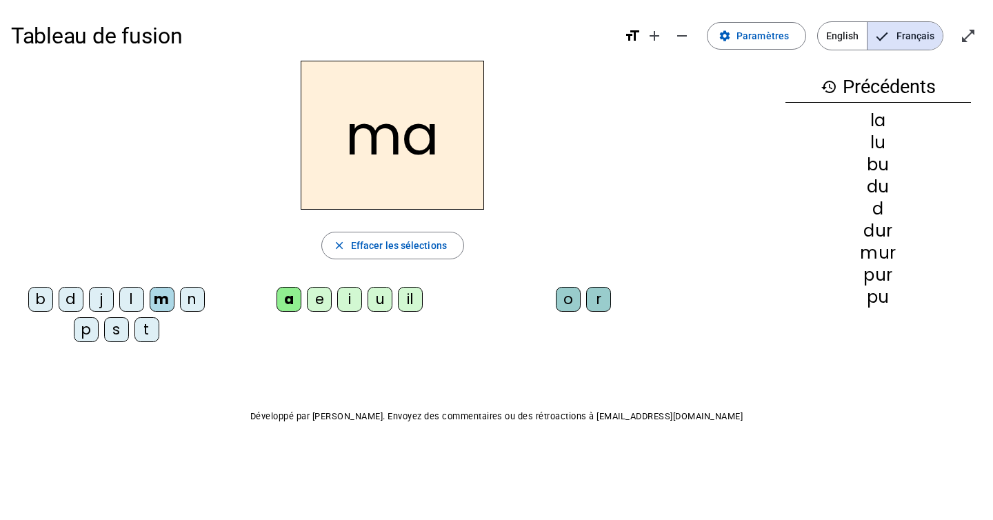
click at [319, 304] on div "e" at bounding box center [319, 299] width 25 height 25
click at [101, 297] on div "j" at bounding box center [101, 299] width 25 height 25
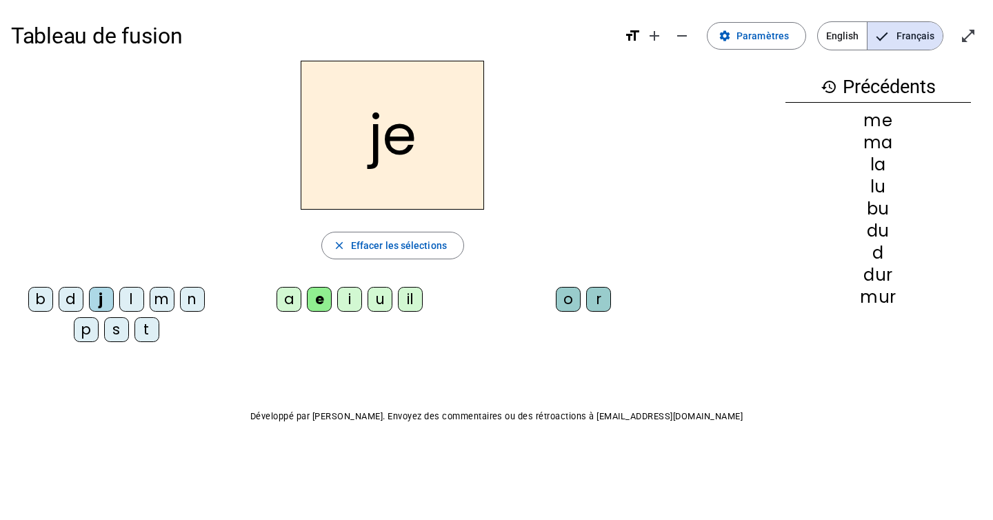
click at [72, 299] on div "d" at bounding box center [71, 299] width 25 height 25
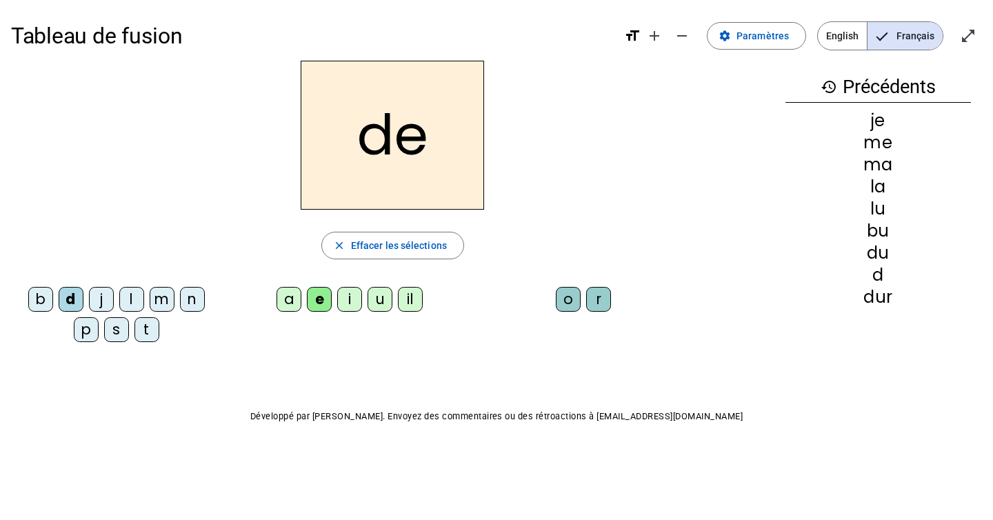
click at [153, 330] on div "t" at bounding box center [146, 329] width 25 height 25
click at [188, 301] on div "n" at bounding box center [192, 299] width 25 height 25
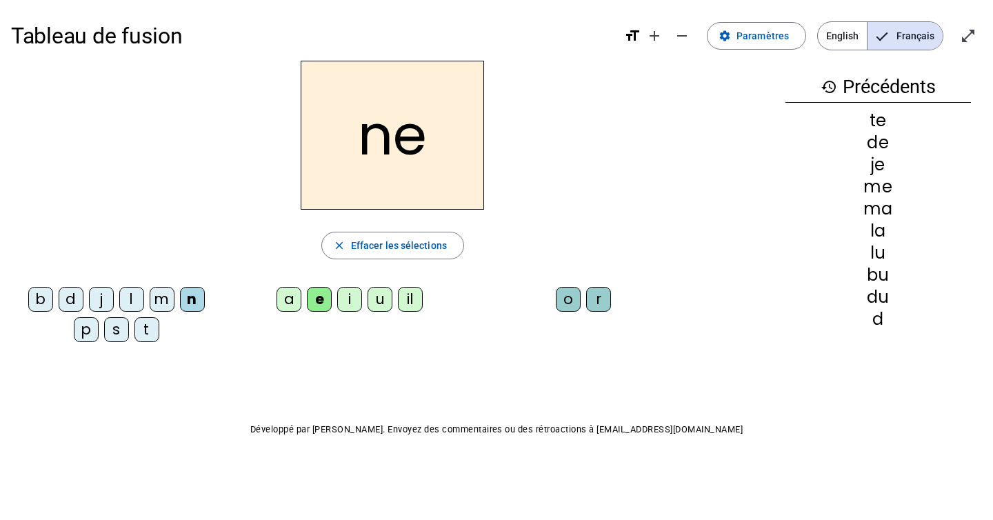
click at [359, 304] on div "i" at bounding box center [349, 299] width 25 height 25
click at [109, 328] on div "s" at bounding box center [116, 329] width 25 height 25
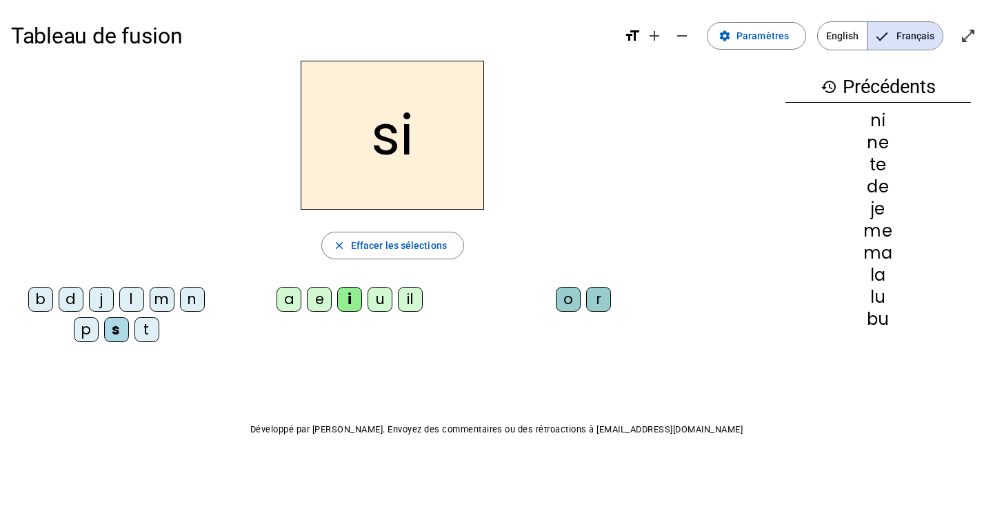
click at [408, 297] on div "il" at bounding box center [410, 299] width 25 height 25
click at [563, 306] on div "o" at bounding box center [568, 299] width 25 height 25
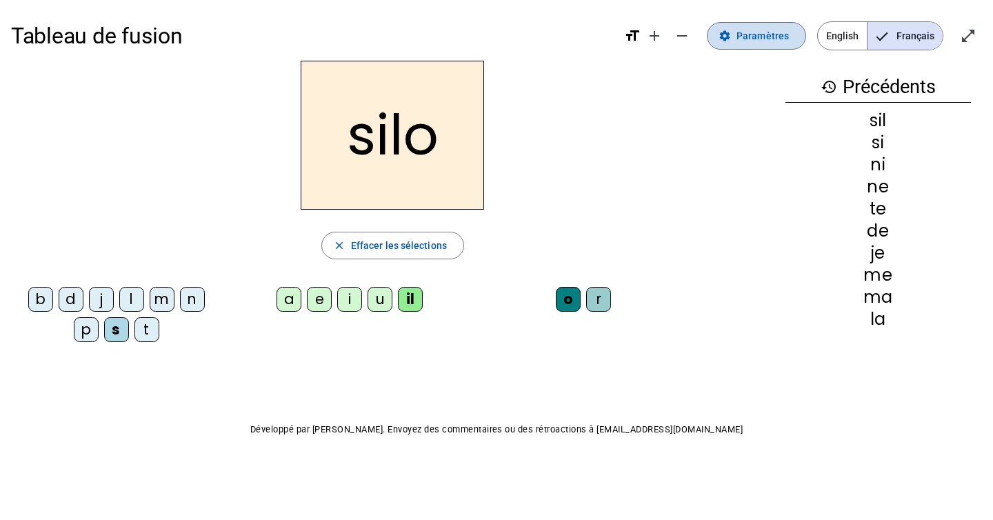
click at [748, 37] on span "Paramètres" at bounding box center [763, 36] width 52 height 17
